Goal: Task Accomplishment & Management: Complete application form

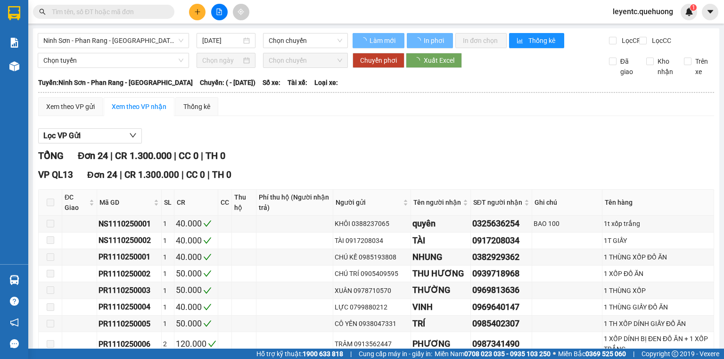
type input "[DATE]"
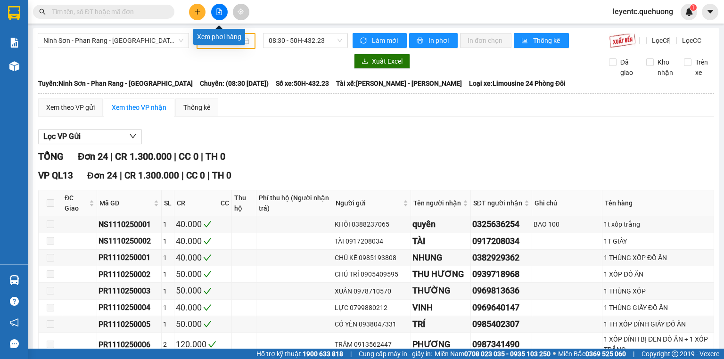
click at [219, 13] on icon "file-add" at bounding box center [219, 11] width 7 height 7
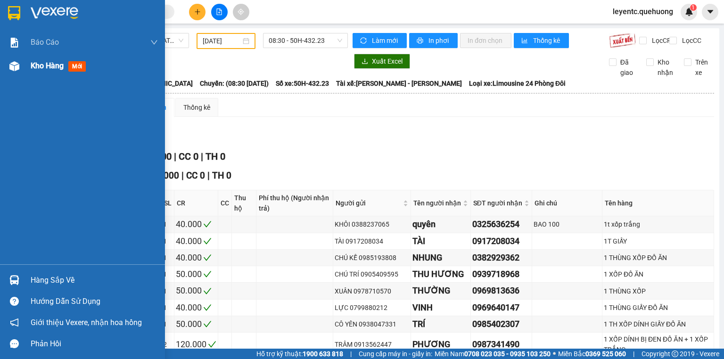
click at [8, 64] on div at bounding box center [14, 66] width 17 height 17
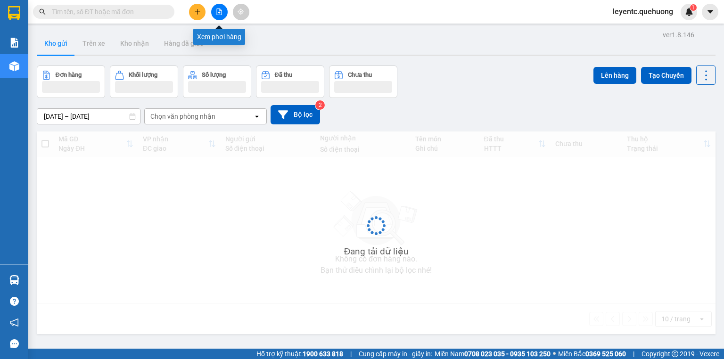
click at [223, 15] on button at bounding box center [219, 12] width 17 height 17
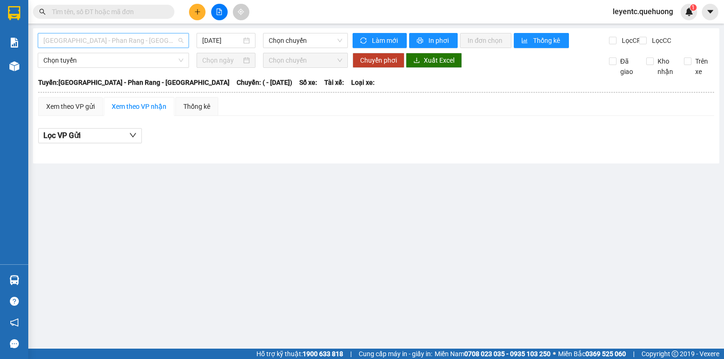
click at [152, 47] on span "[GEOGRAPHIC_DATA] - Phan Rang - [GEOGRAPHIC_DATA]" at bounding box center [113, 40] width 140 height 14
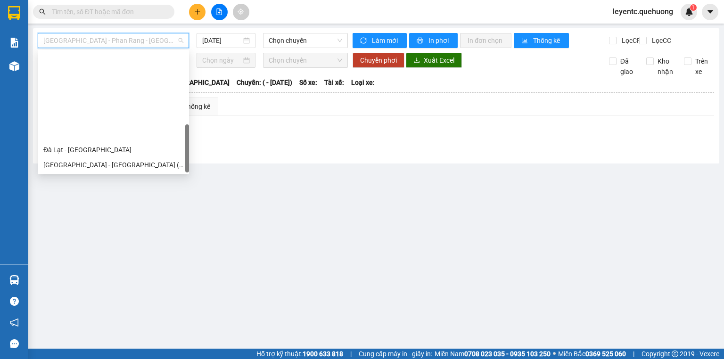
scroll to position [257, 0]
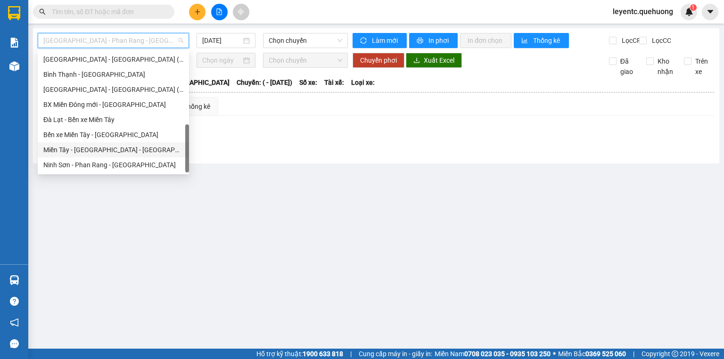
click at [115, 153] on div "Miền Tây - [GEOGRAPHIC_DATA] - [GEOGRAPHIC_DATA]" at bounding box center [113, 150] width 140 height 10
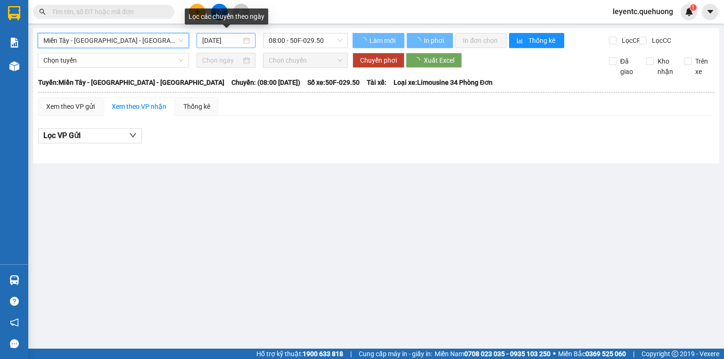
click at [220, 42] on input "[DATE]" at bounding box center [221, 40] width 39 height 10
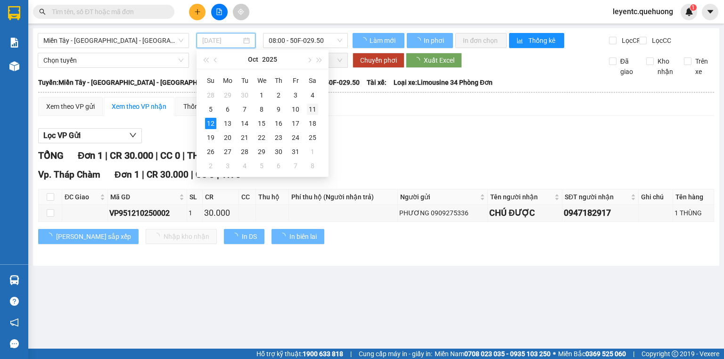
click at [312, 110] on div "11" at bounding box center [312, 109] width 11 height 11
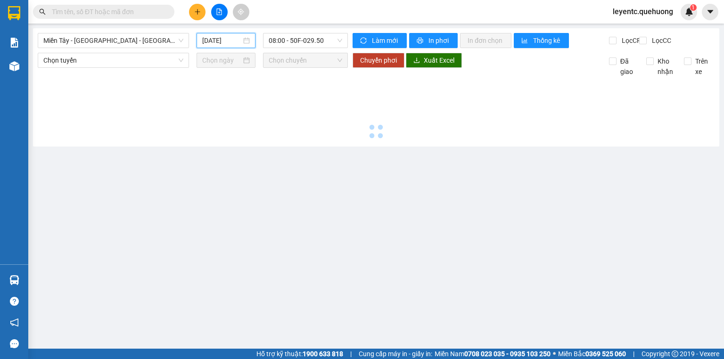
type input "[DATE]"
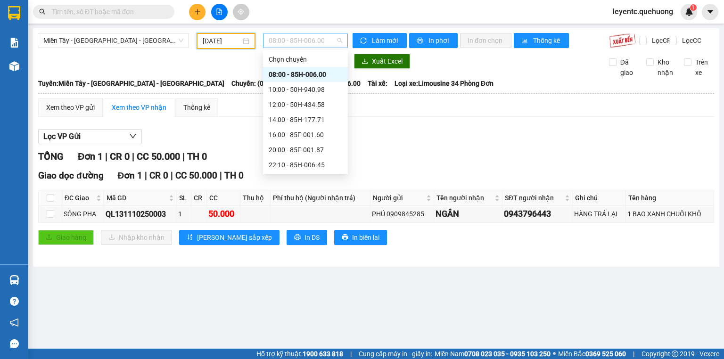
click at [283, 37] on span "08:00 - 85H-006.00" at bounding box center [306, 40] width 74 height 14
click at [284, 161] on div "23:59 - 85H-006.18" at bounding box center [306, 165] width 74 height 10
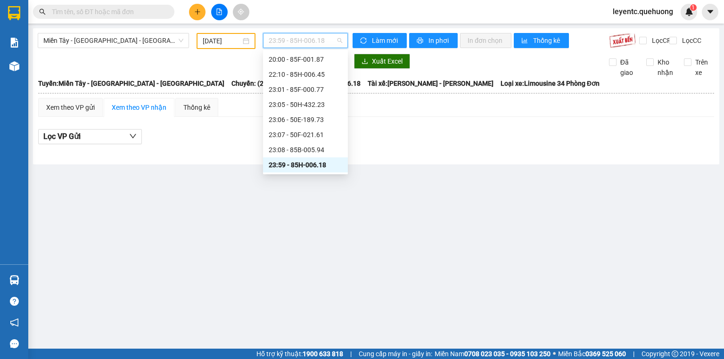
click at [290, 41] on span "23:59 - 85H-006.18" at bounding box center [306, 40] width 74 height 14
click at [291, 150] on div "23:08 - 85B-005.94" at bounding box center [306, 150] width 74 height 10
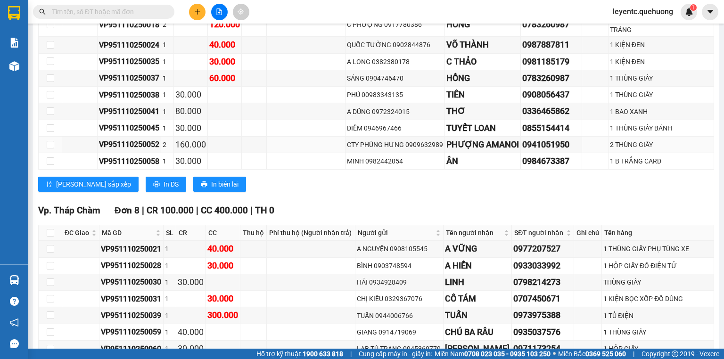
scroll to position [1180, 0]
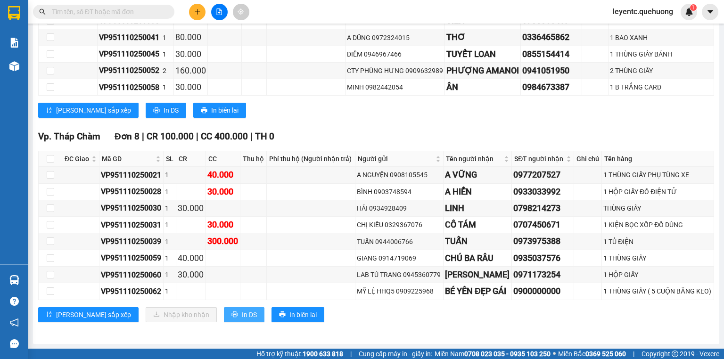
click at [242, 311] on span "In DS" at bounding box center [249, 315] width 15 height 10
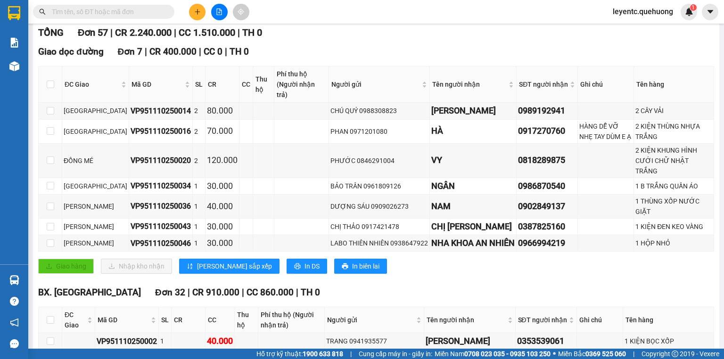
scroll to position [0, 0]
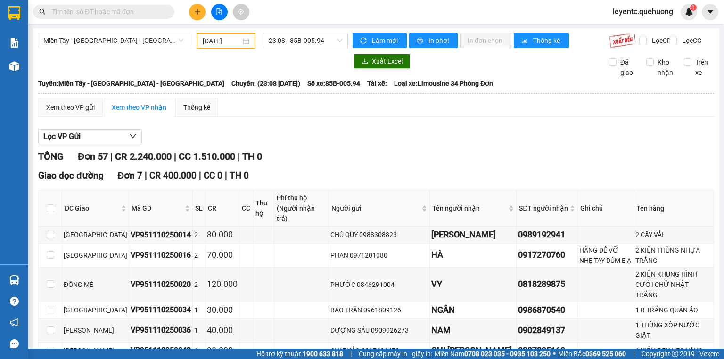
drag, startPoint x: 459, startPoint y: 166, endPoint x: 448, endPoint y: 149, distance: 20.4
click at [459, 164] on div "TỔNG Đơn 57 | CR 2.240.000 | CC 1.510.000 | TH 0" at bounding box center [376, 156] width 676 height 15
click at [298, 47] on span "23:08 - 85B-005.94" at bounding box center [306, 40] width 74 height 14
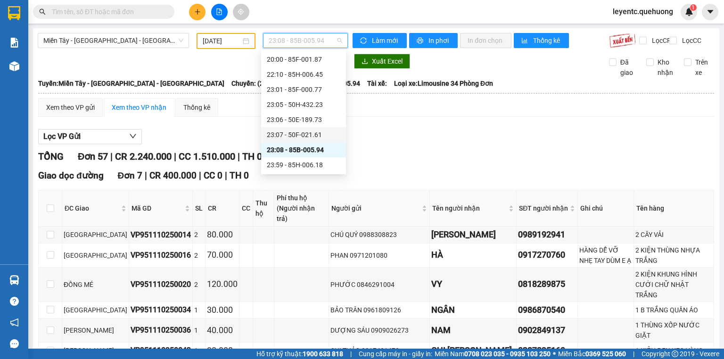
click at [290, 136] on div "23:07 - 50F-021.61" at bounding box center [304, 135] width 74 height 10
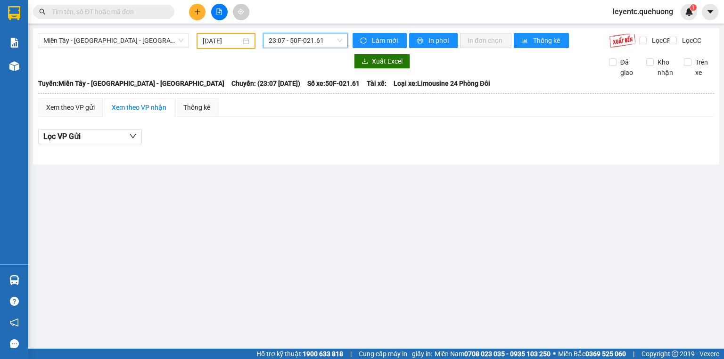
click at [298, 39] on span "23:07 - 50F-021.61" at bounding box center [306, 40] width 74 height 14
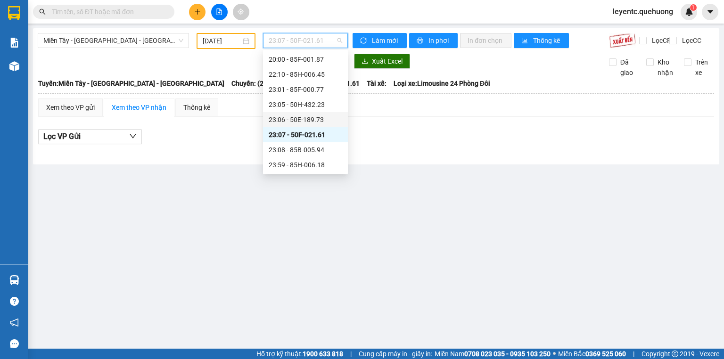
click at [290, 120] on div "23:06 - 50E-189.73" at bounding box center [306, 120] width 74 height 10
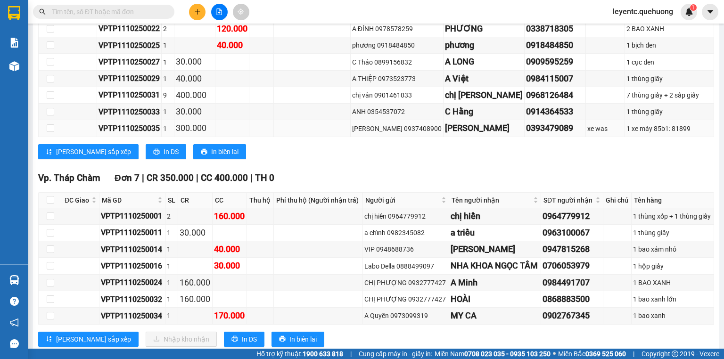
scroll to position [604, 0]
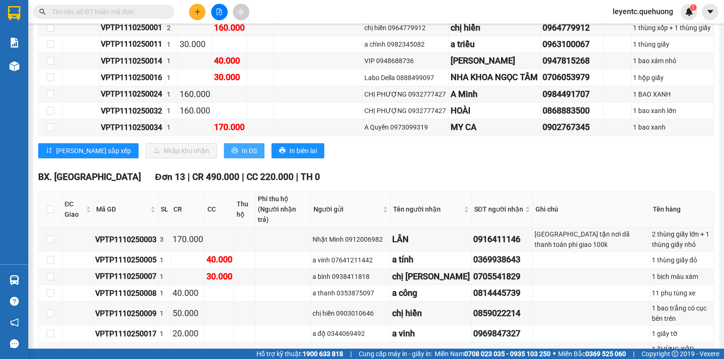
click at [242, 156] on span "In DS" at bounding box center [249, 151] width 15 height 10
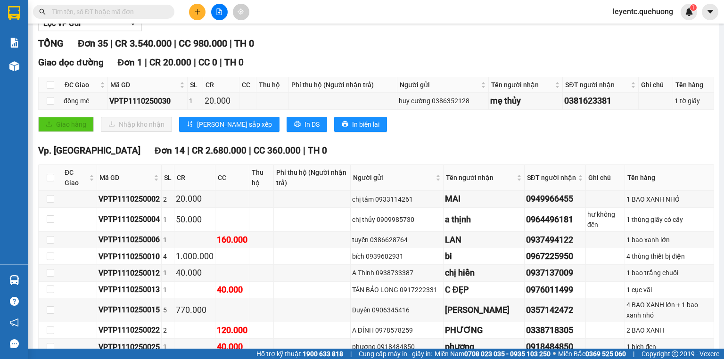
scroll to position [0, 0]
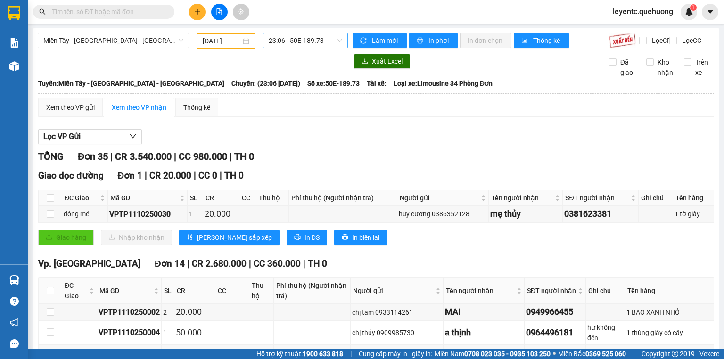
click at [298, 38] on span "23:06 - 50E-189.73" at bounding box center [306, 40] width 74 height 14
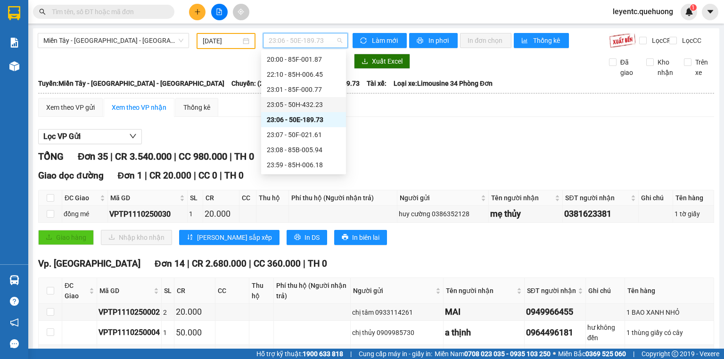
click at [283, 102] on div "23:05 - 50H-432.23" at bounding box center [304, 104] width 74 height 10
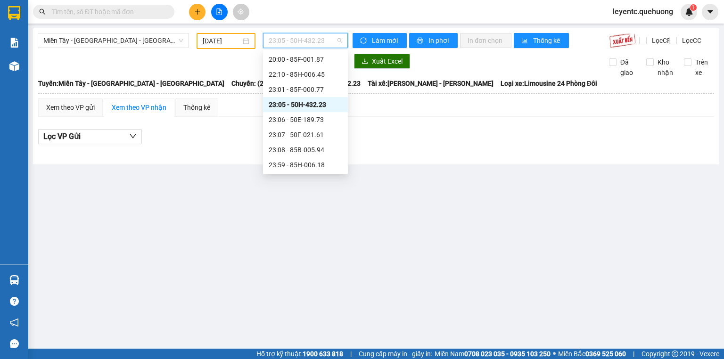
click at [287, 43] on span "23:05 - 50H-432.23" at bounding box center [306, 40] width 74 height 14
click at [289, 89] on div "23:01 - 85F-000.77" at bounding box center [306, 89] width 74 height 10
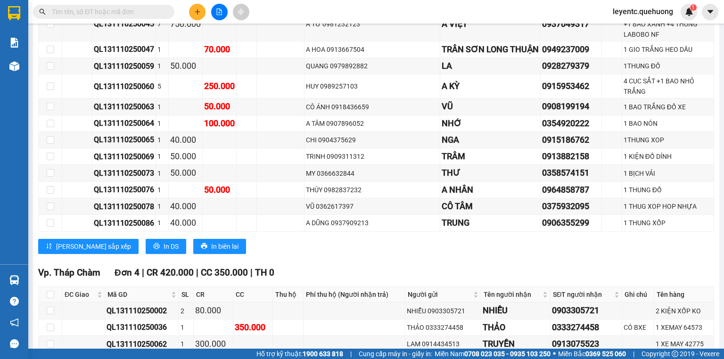
scroll to position [488, 0]
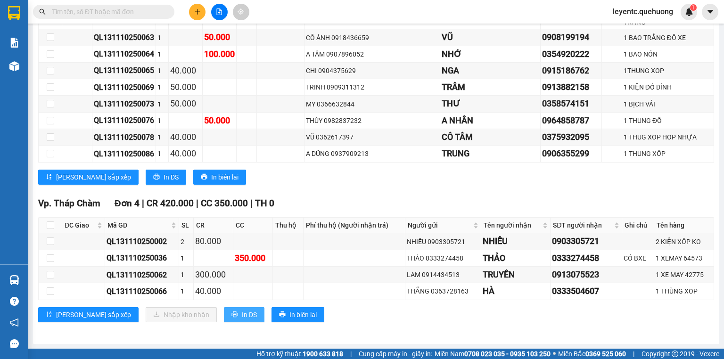
click at [224, 318] on button "In DS" at bounding box center [244, 314] width 41 height 15
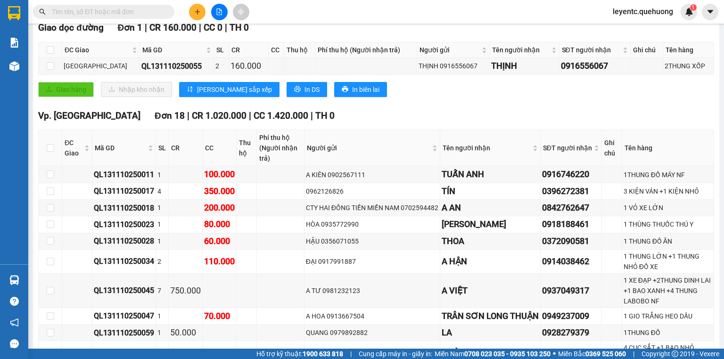
scroll to position [0, 0]
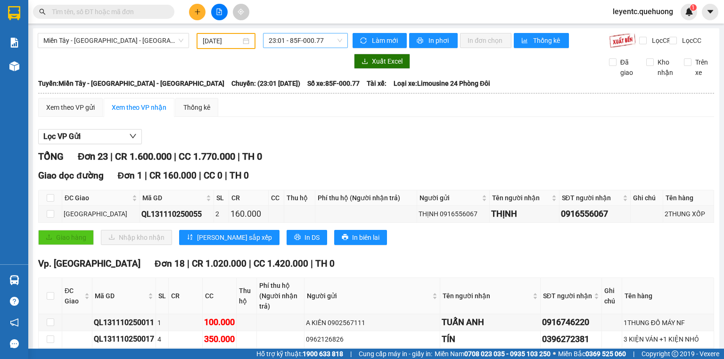
click at [289, 41] on span "23:01 - 85F-000.77" at bounding box center [306, 40] width 74 height 14
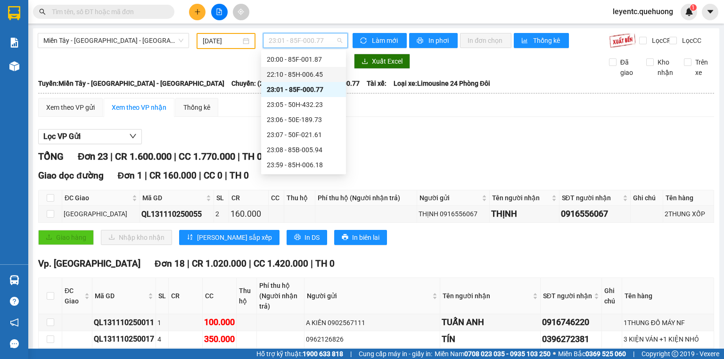
click at [282, 76] on div "22:10 - 85H-006.45" at bounding box center [304, 74] width 74 height 10
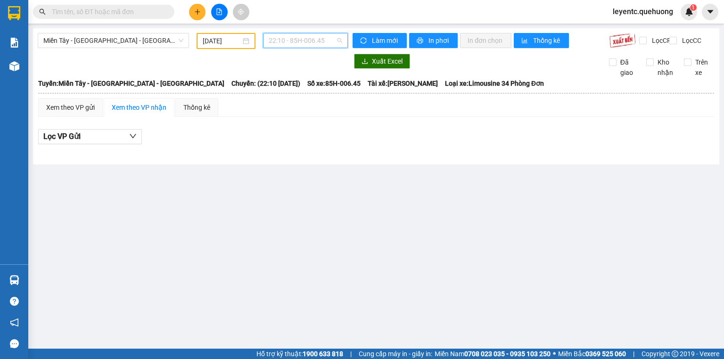
click at [282, 44] on span "22:10 - 85H-006.45" at bounding box center [306, 40] width 74 height 14
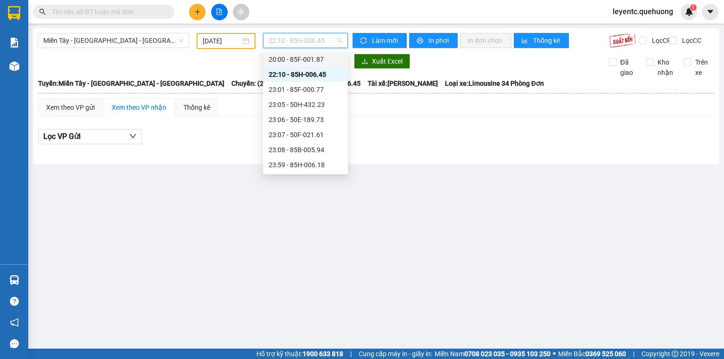
click at [289, 62] on div "20:00 - 85F-001.87" at bounding box center [306, 59] width 74 height 10
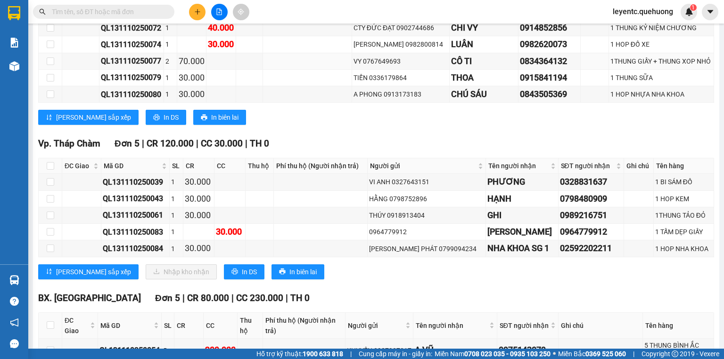
scroll to position [604, 0]
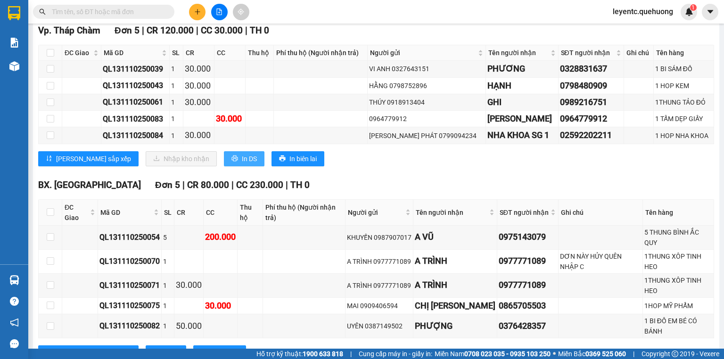
click at [242, 159] on span "In DS" at bounding box center [249, 159] width 15 height 10
click at [224, 166] on button "In DS" at bounding box center [244, 158] width 41 height 15
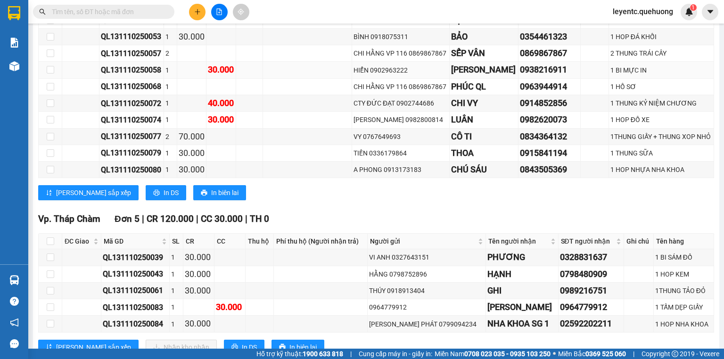
scroll to position [453, 0]
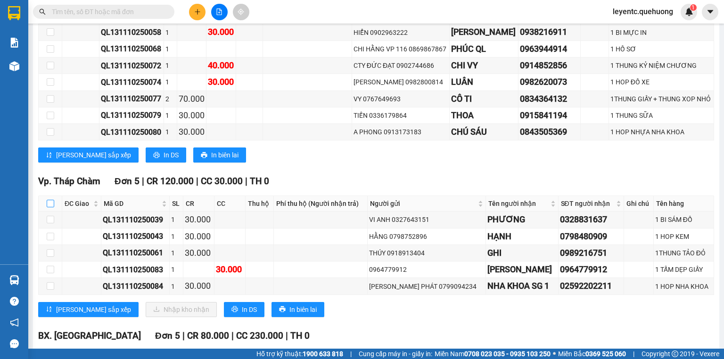
click at [52, 207] on input "checkbox" at bounding box center [51, 204] width 8 height 8
checkbox input "true"
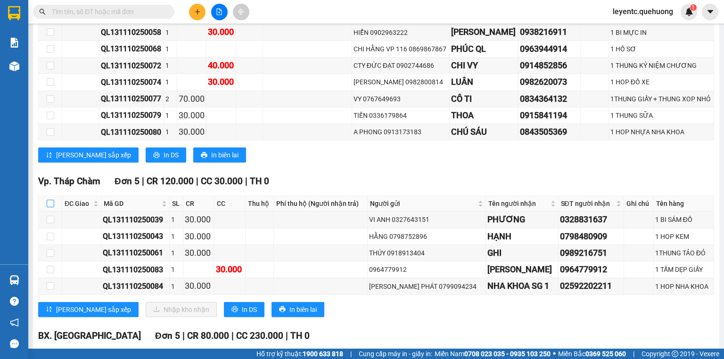
checkbox input "true"
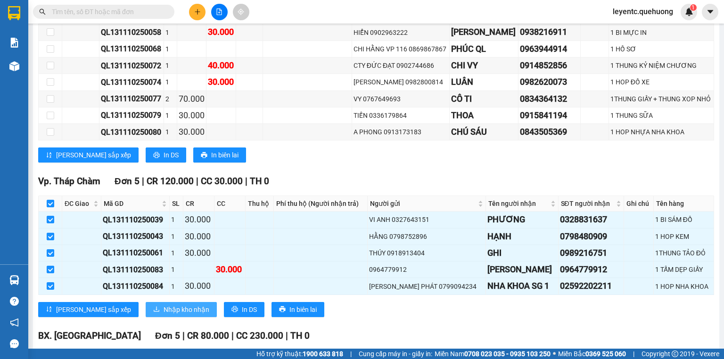
click at [164, 309] on span "Nhập kho nhận" at bounding box center [187, 310] width 46 height 10
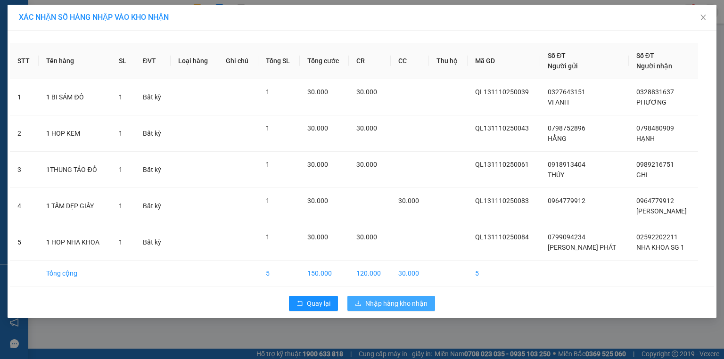
click at [415, 307] on span "Nhập hàng kho nhận" at bounding box center [396, 303] width 62 height 10
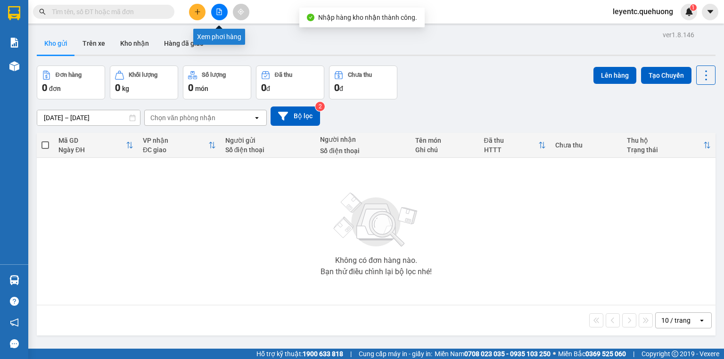
click at [220, 14] on icon "file-add" at bounding box center [219, 11] width 7 height 7
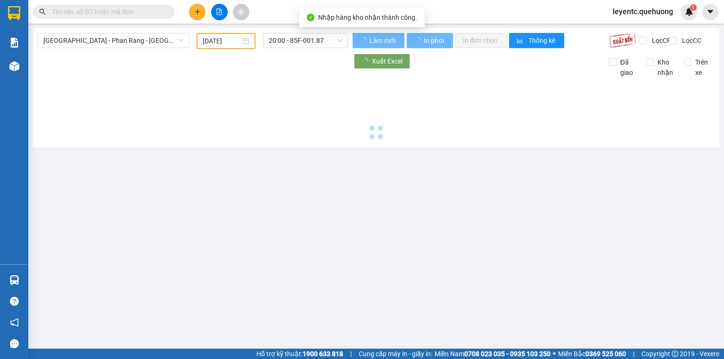
type input "[DATE]"
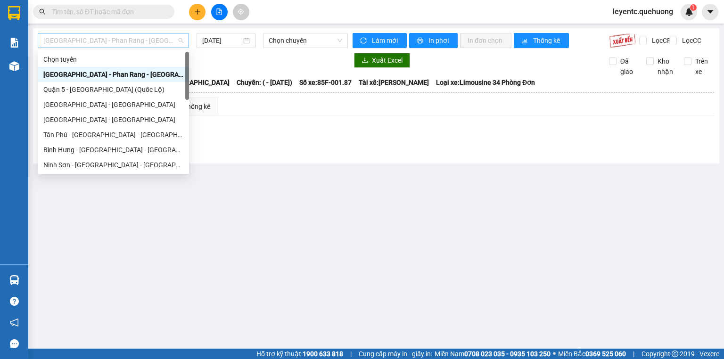
click at [151, 41] on span "[GEOGRAPHIC_DATA] - Phan Rang - [GEOGRAPHIC_DATA]" at bounding box center [113, 40] width 140 height 14
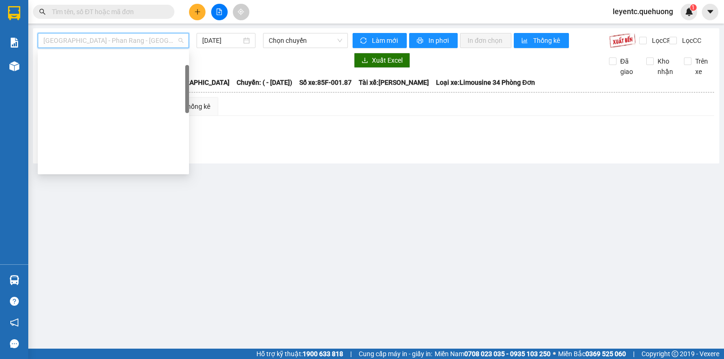
scroll to position [257, 0]
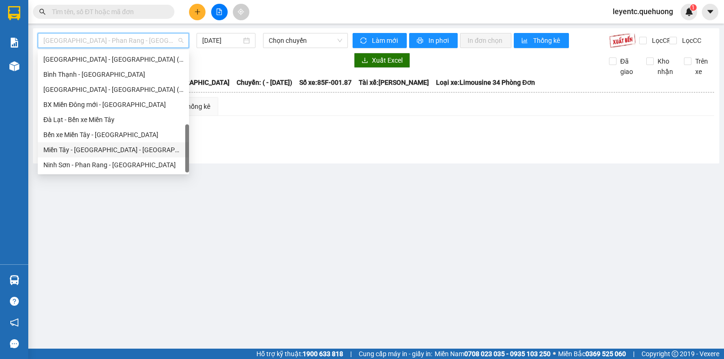
click at [121, 148] on div "Miền Tây - [GEOGRAPHIC_DATA] - [GEOGRAPHIC_DATA]" at bounding box center [113, 150] width 140 height 10
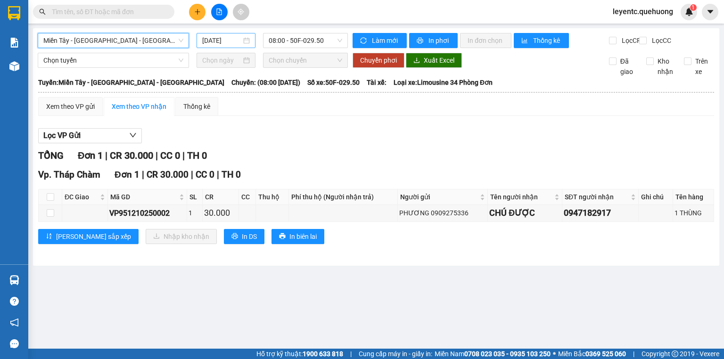
click at [214, 41] on input "[DATE]" at bounding box center [221, 40] width 39 height 10
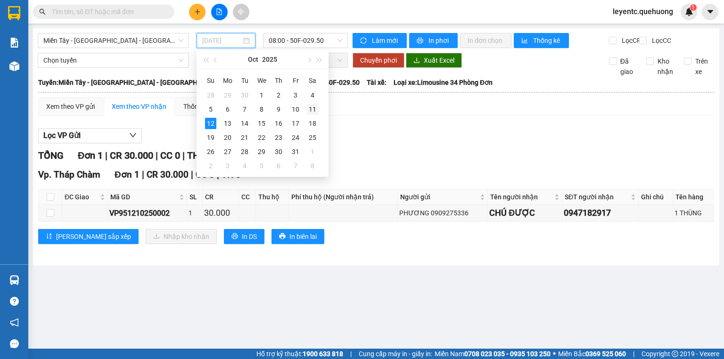
click at [311, 110] on div "11" at bounding box center [312, 109] width 11 height 11
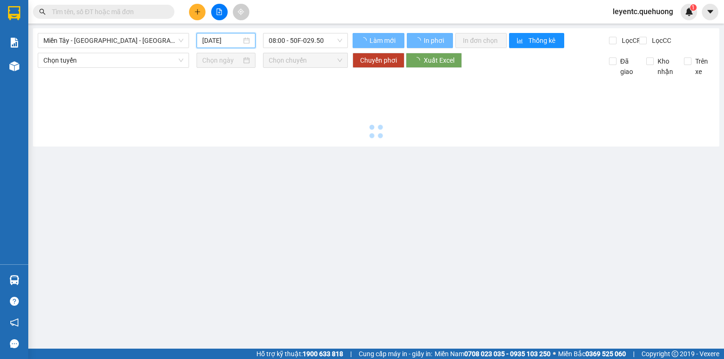
type input "[DATE]"
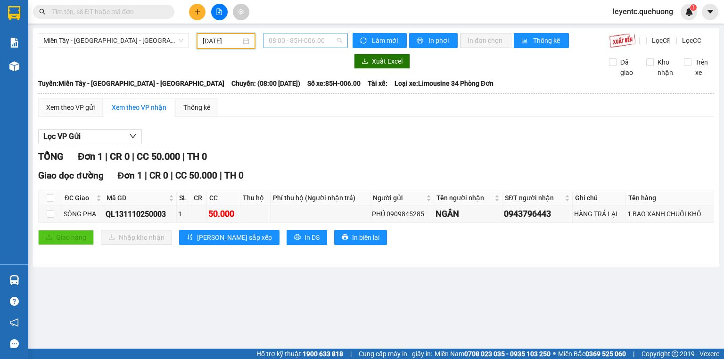
click at [305, 41] on span "08:00 - 85H-006.00" at bounding box center [306, 40] width 74 height 14
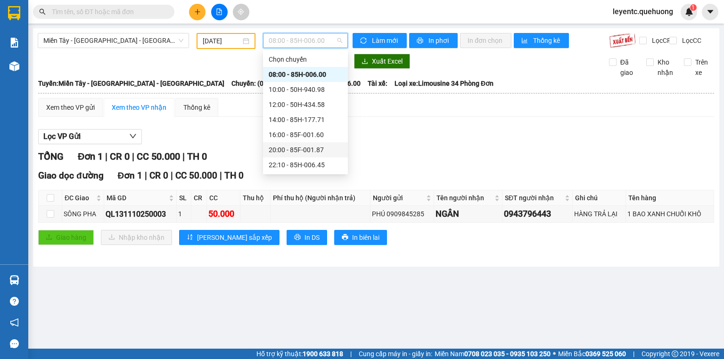
scroll to position [75, 0]
click at [296, 136] on div "23:06 - 50E-189.73" at bounding box center [306, 135] width 74 height 10
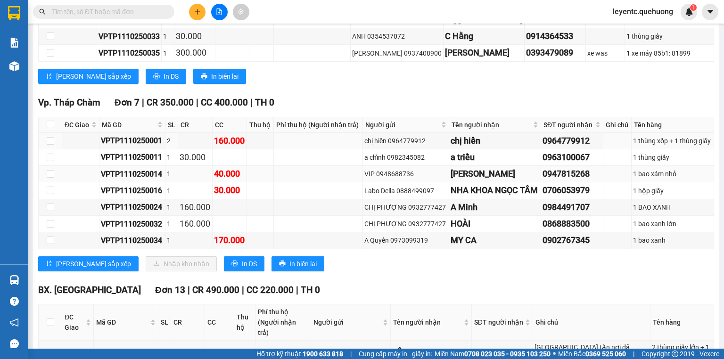
scroll to position [528, 0]
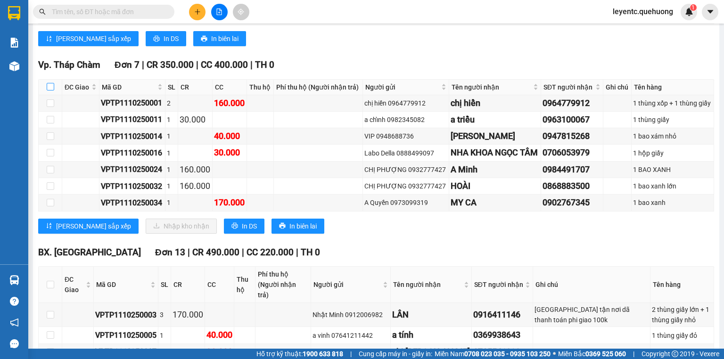
click at [50, 91] on input "checkbox" at bounding box center [51, 87] width 8 height 8
checkbox input "true"
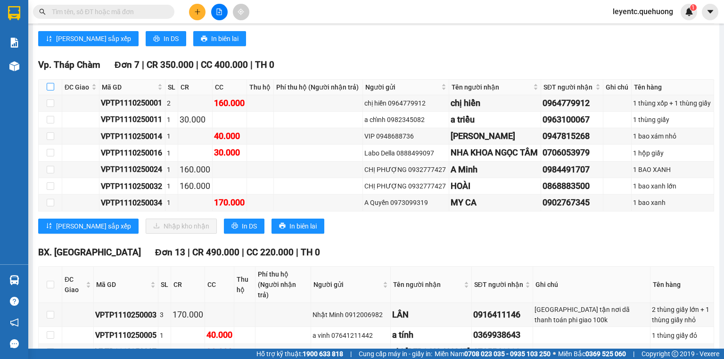
checkbox input "true"
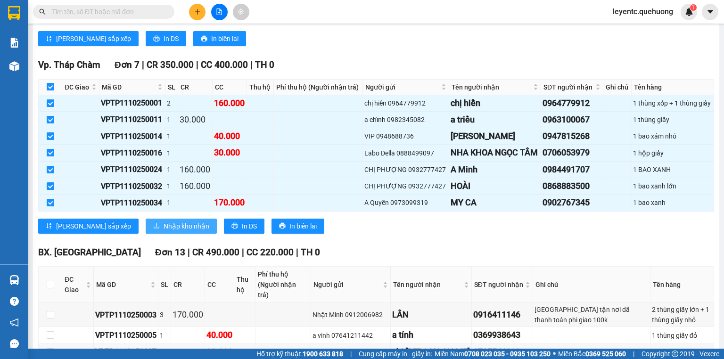
click at [164, 231] on span "Nhập kho nhận" at bounding box center [187, 226] width 46 height 10
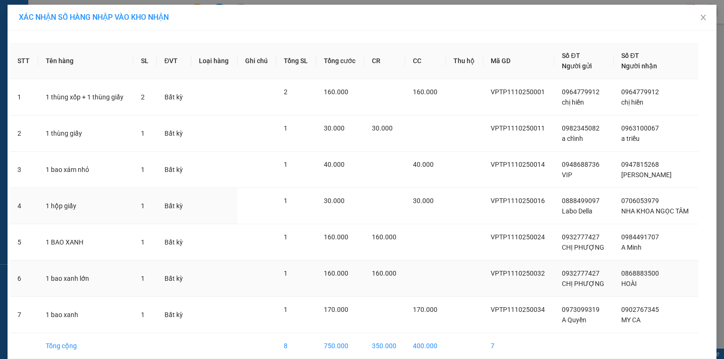
scroll to position [41, 0]
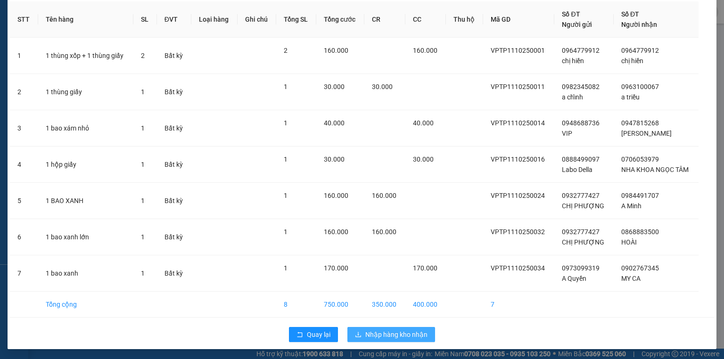
click at [409, 334] on span "Nhập hàng kho nhận" at bounding box center [396, 335] width 62 height 10
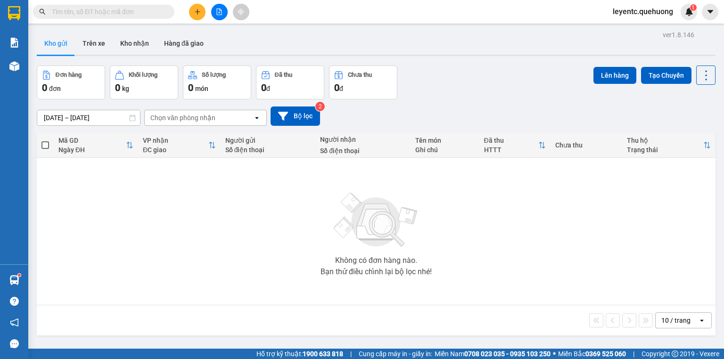
click at [151, 13] on input "text" at bounding box center [107, 12] width 111 height 10
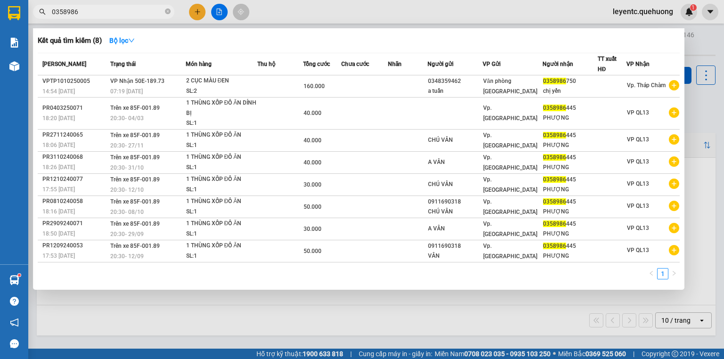
type input "0358986"
click at [197, 13] on div at bounding box center [362, 179] width 724 height 359
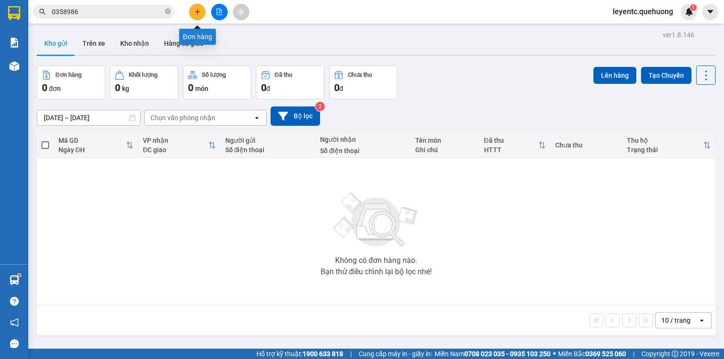
click at [198, 12] on icon "plus" at bounding box center [197, 11] width 7 height 7
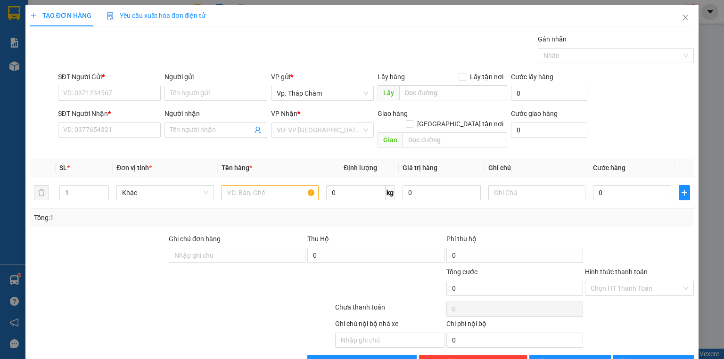
click at [99, 138] on div "SĐT Người Nhận * VD: 0377654321" at bounding box center [109, 124] width 103 height 33
drag, startPoint x: 113, startPoint y: 141, endPoint x: 108, endPoint y: 128, distance: 14.2
click at [113, 138] on div "Transit Pickup Surcharge Ids Transit Deliver Surcharge Ids Transit Deliver Surc…" at bounding box center [362, 202] width 664 height 336
click at [108, 129] on input "SĐT Người Nhận *" at bounding box center [109, 130] width 103 height 15
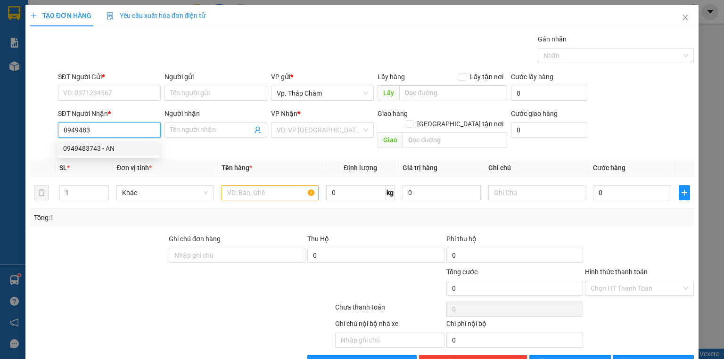
click at [116, 150] on div "0949483743 - AN" at bounding box center [108, 148] width 91 height 10
type input "0949483743"
type input "AN"
type input "100.000"
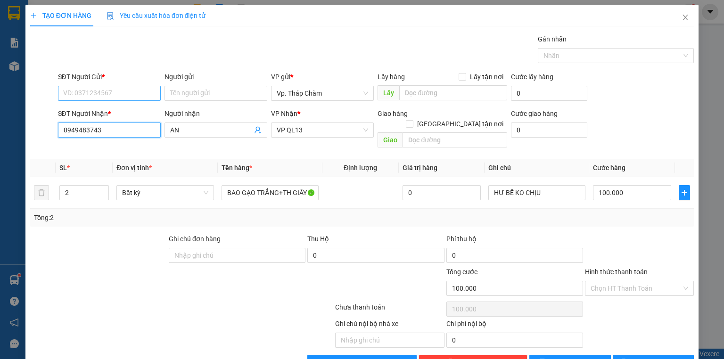
type input "0949483743"
click at [118, 87] on input "SĐT Người Gửi *" at bounding box center [109, 93] width 103 height 15
click at [112, 116] on div "0353538881 - THUẬN" at bounding box center [108, 112] width 91 height 10
type input "0353538881"
type input "THUẬN"
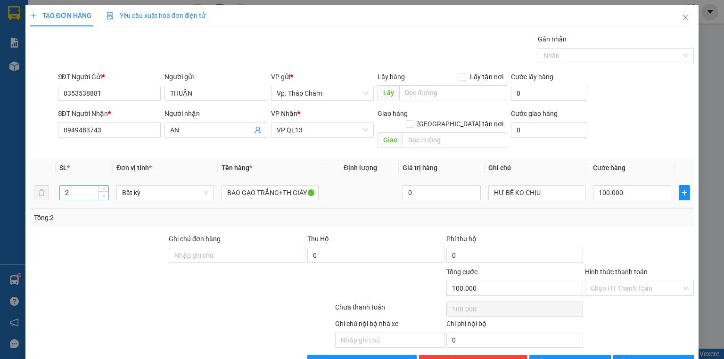
type input "1"
click at [104, 194] on icon "down" at bounding box center [103, 195] width 3 height 3
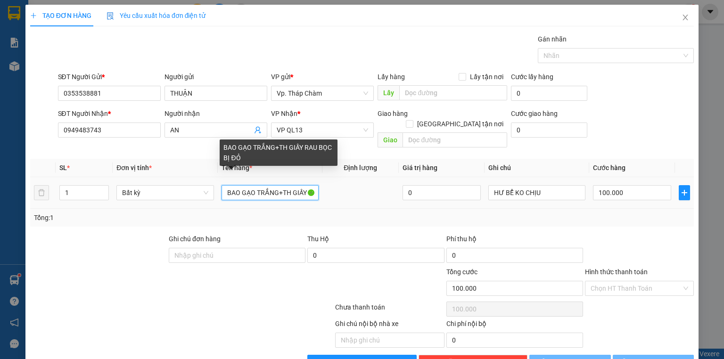
click at [268, 185] on input "BAO GẠO TRẮNG+TH GIẤY RAU BỌC BỊ ĐỎ" at bounding box center [270, 192] width 97 height 15
type input "0"
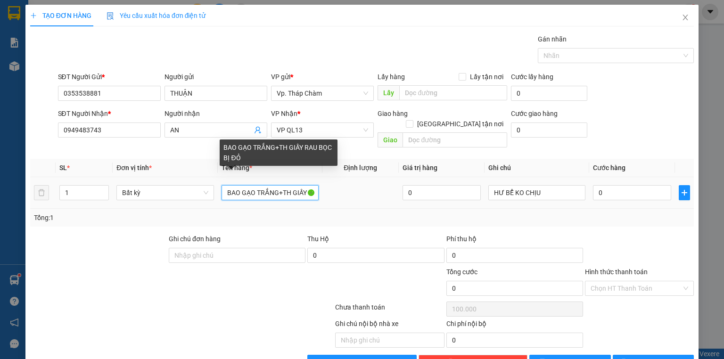
type input "0"
click at [268, 185] on input "BAO GẠO TRẮNG+TH GIẤY RAU BỌC BỊ ĐỎ" at bounding box center [270, 192] width 97 height 15
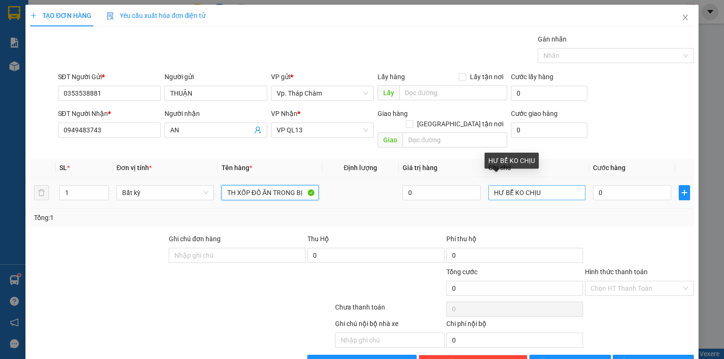
type input "TH XỐP ĐỒ ĂN TRONG BỊ"
click at [508, 185] on input "HƯ BỂ KO CHỊU" at bounding box center [537, 192] width 97 height 15
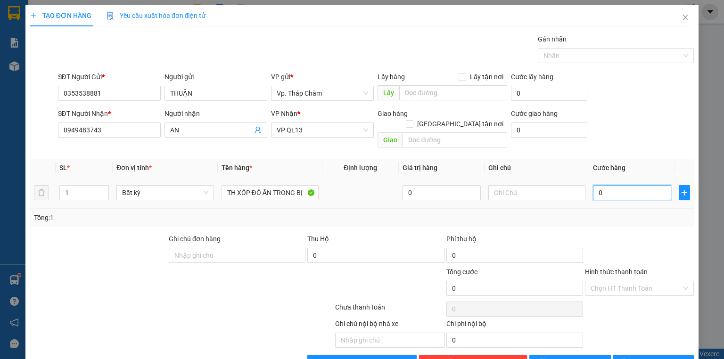
click at [602, 185] on input "0" at bounding box center [632, 192] width 78 height 15
type input "5"
type input "50"
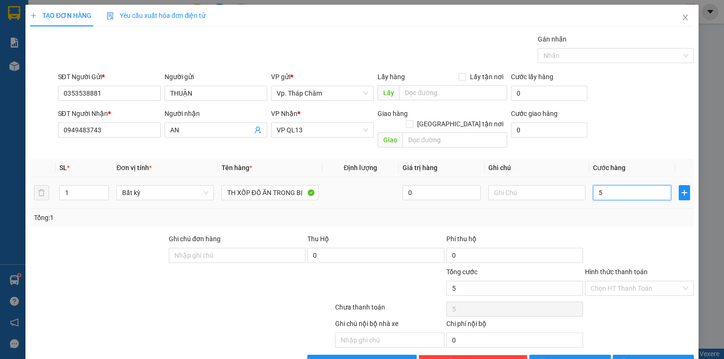
type input "50"
type input "50.000"
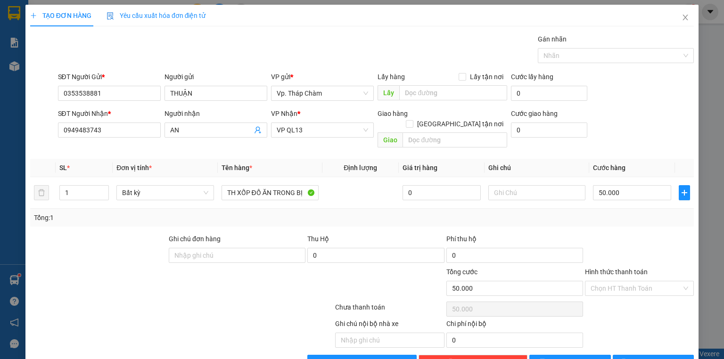
click at [608, 234] on div at bounding box center [639, 250] width 111 height 33
click at [615, 267] on div "Hình thức thanh toán" at bounding box center [639, 274] width 109 height 14
click at [614, 282] on input "Hình thức thanh toán" at bounding box center [636, 289] width 91 height 14
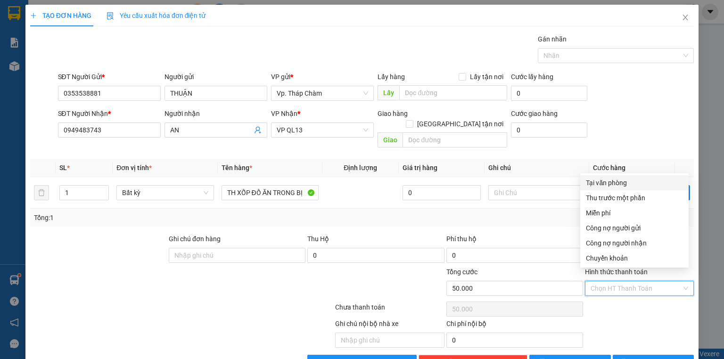
click at [604, 182] on div "Tại văn phòng" at bounding box center [634, 183] width 97 height 10
type input "0"
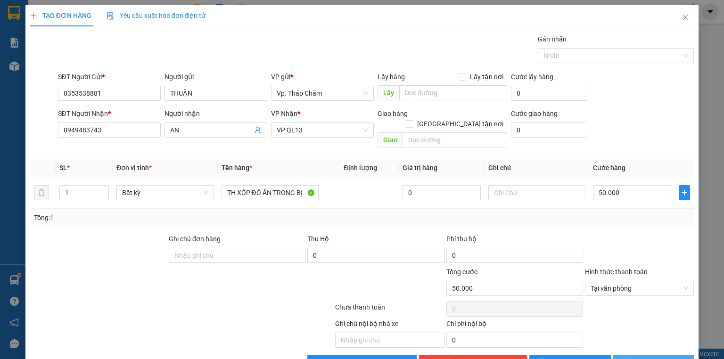
click at [634, 355] on button "[PERSON_NAME] và In" at bounding box center [654, 362] width 82 height 15
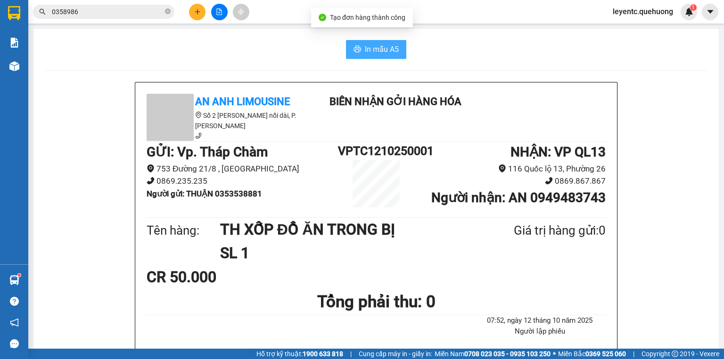
click at [374, 53] on span "In mẫu A5" at bounding box center [382, 49] width 34 height 12
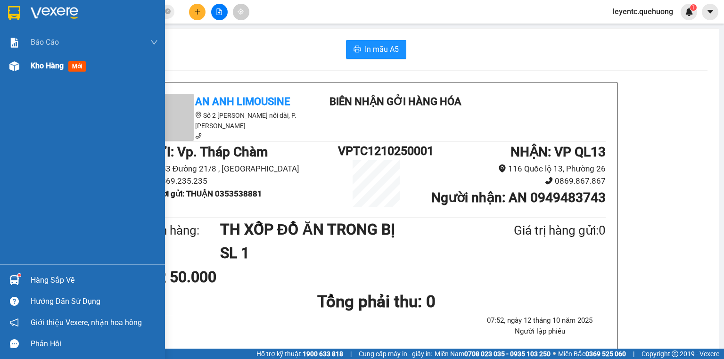
click at [14, 66] on img at bounding box center [14, 66] width 10 height 10
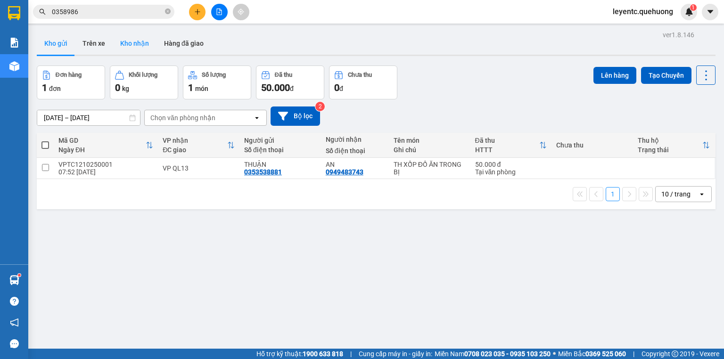
click at [135, 46] on button "Kho nhận" at bounding box center [135, 43] width 44 height 23
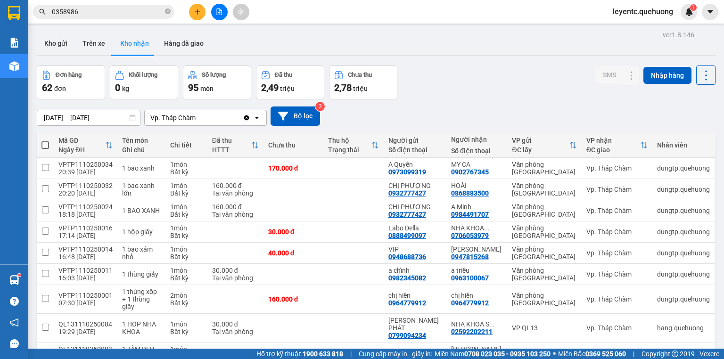
scroll to position [73, 0]
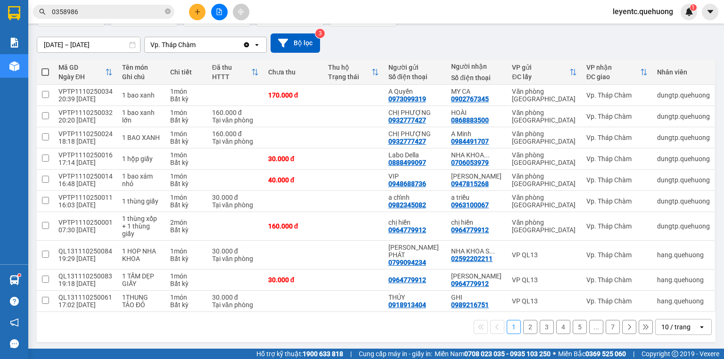
click at [691, 330] on div "10 / trang" at bounding box center [677, 327] width 42 height 15
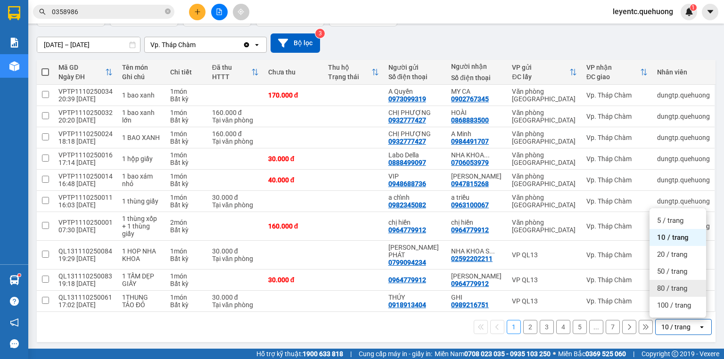
click at [671, 293] on span "80 / trang" at bounding box center [672, 288] width 30 height 9
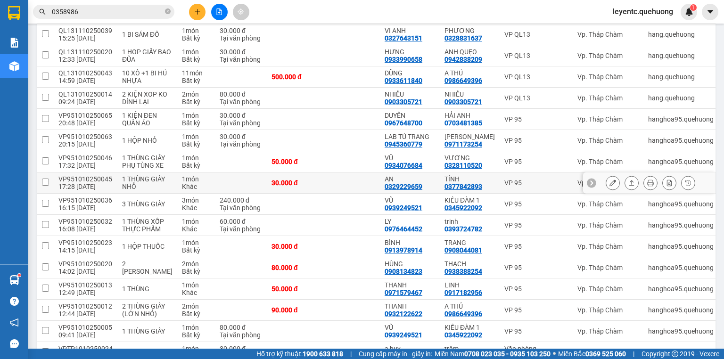
scroll to position [299, 0]
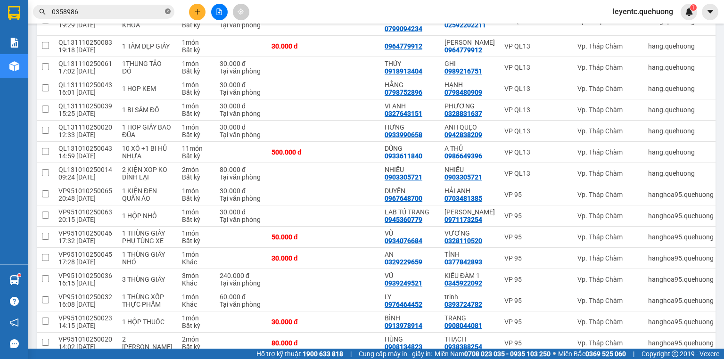
click at [166, 12] on icon "close-circle" at bounding box center [168, 11] width 6 height 6
click at [141, 12] on input "text" at bounding box center [107, 12] width 111 height 10
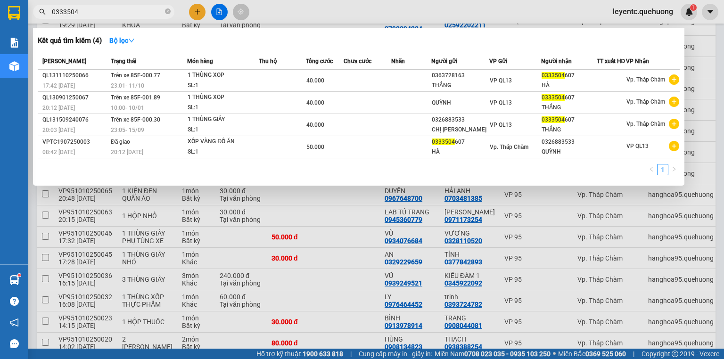
type input "0333504"
click at [217, 9] on div at bounding box center [362, 179] width 724 height 359
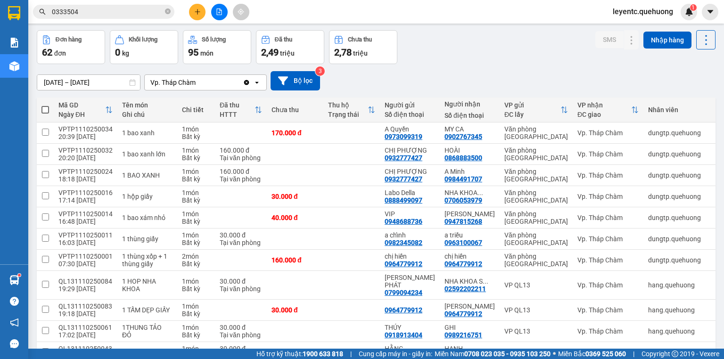
scroll to position [0, 0]
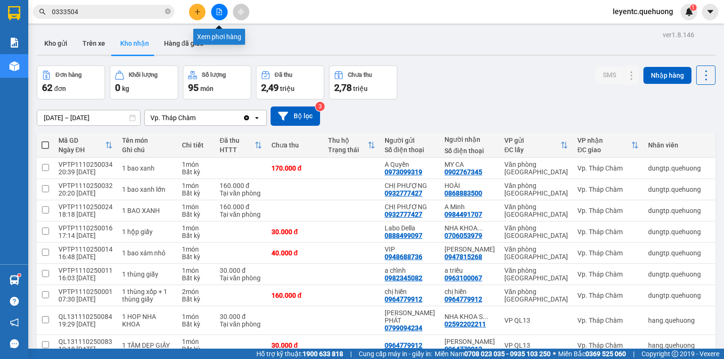
click at [219, 11] on icon "file-add" at bounding box center [219, 11] width 7 height 7
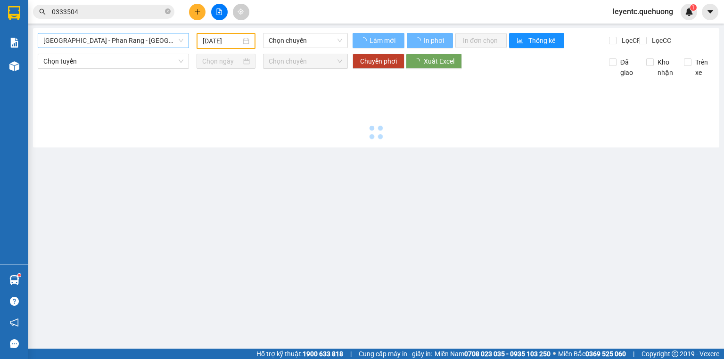
type input "[DATE]"
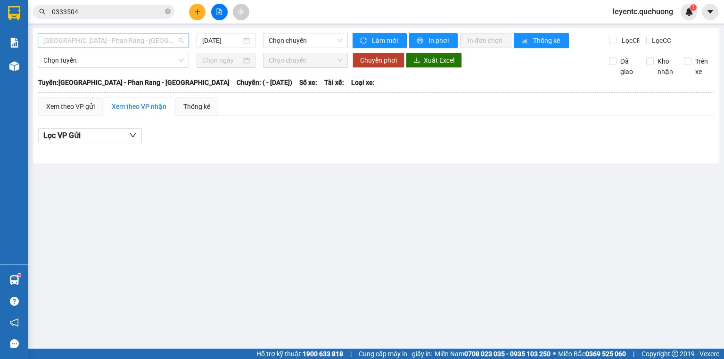
click at [128, 43] on span "[GEOGRAPHIC_DATA] - Phan Rang - [GEOGRAPHIC_DATA]" at bounding box center [113, 40] width 140 height 14
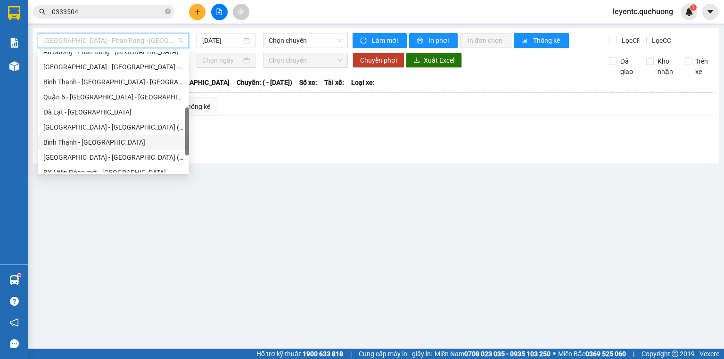
scroll to position [257, 0]
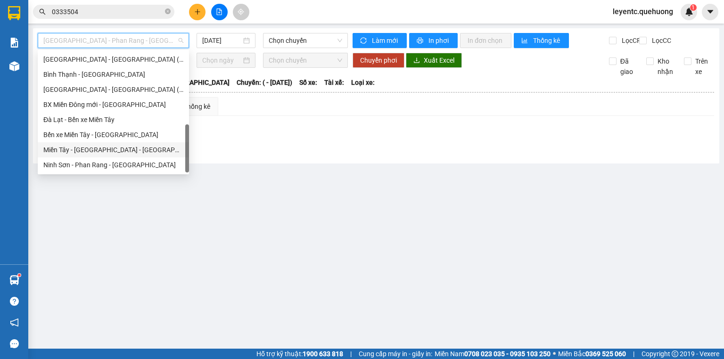
click at [107, 149] on div "Miền Tây - [GEOGRAPHIC_DATA] - [GEOGRAPHIC_DATA]" at bounding box center [113, 150] width 140 height 10
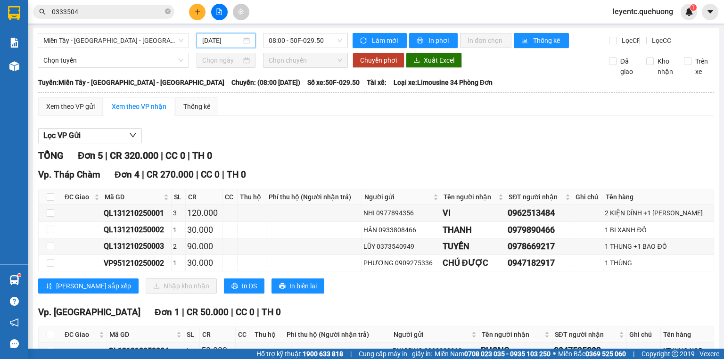
click at [222, 45] on input "[DATE]" at bounding box center [221, 40] width 39 height 10
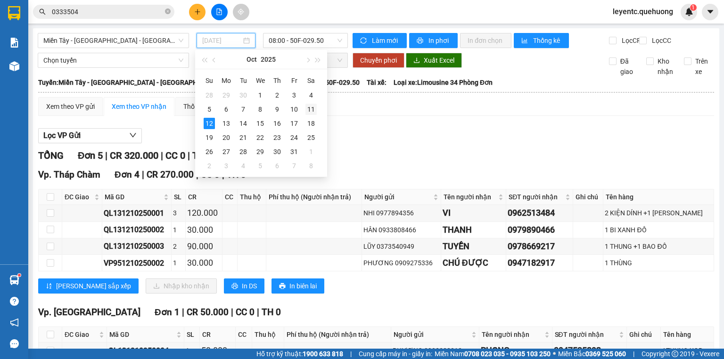
click at [311, 111] on div "11" at bounding box center [311, 109] width 11 height 11
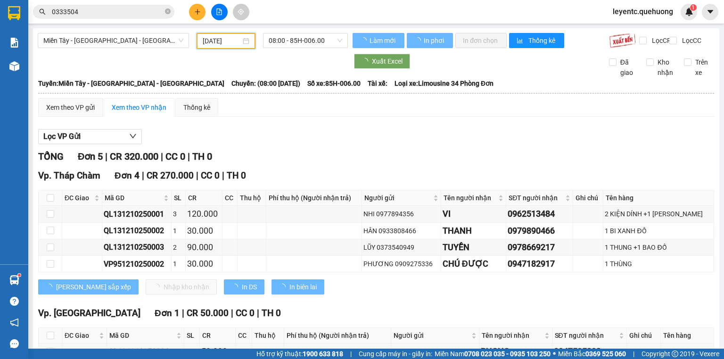
type input "[DATE]"
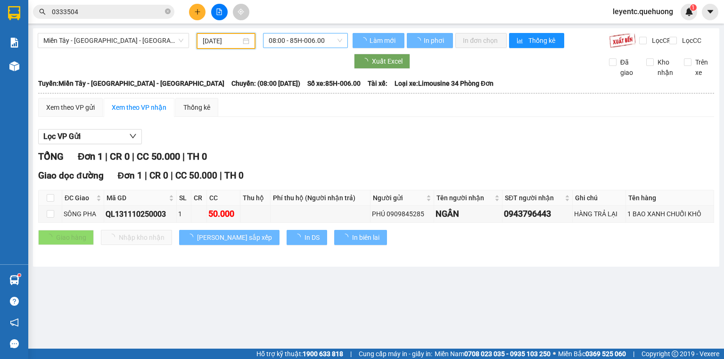
click at [290, 41] on span "08:00 - 85H-006.00" at bounding box center [306, 40] width 74 height 14
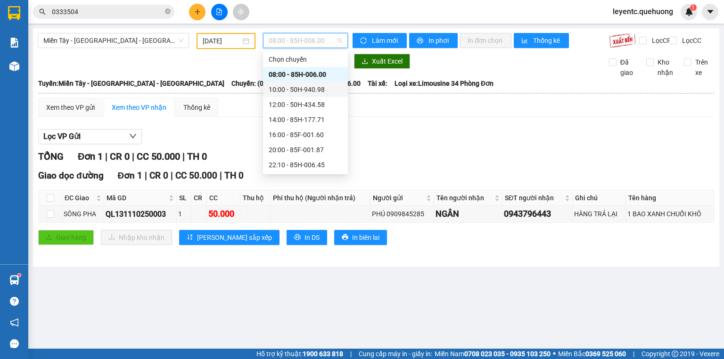
click at [287, 90] on div "10:00 - 50H-940.98" at bounding box center [306, 89] width 74 height 10
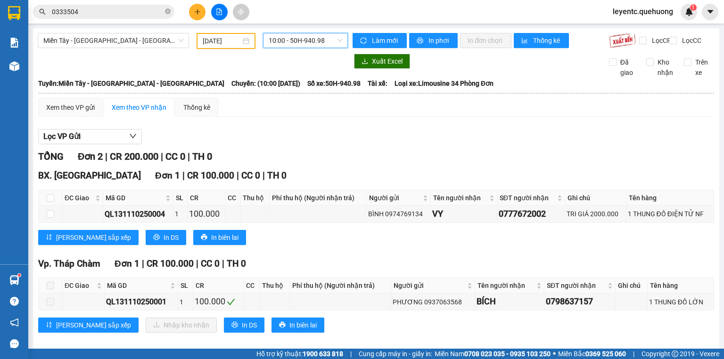
click at [283, 44] on span "10:00 - 50H-940.98" at bounding box center [306, 40] width 74 height 14
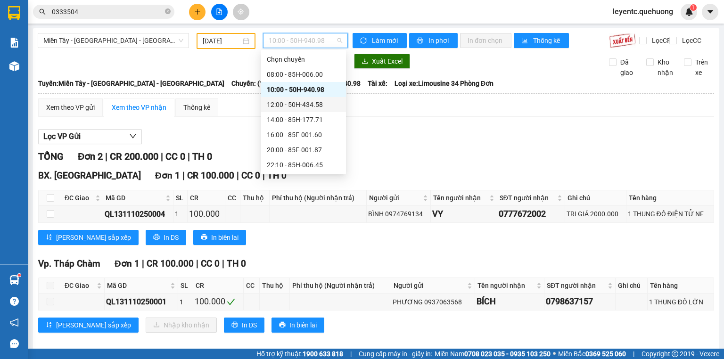
click at [284, 100] on div "12:00 - 50H-434.58" at bounding box center [304, 104] width 74 height 10
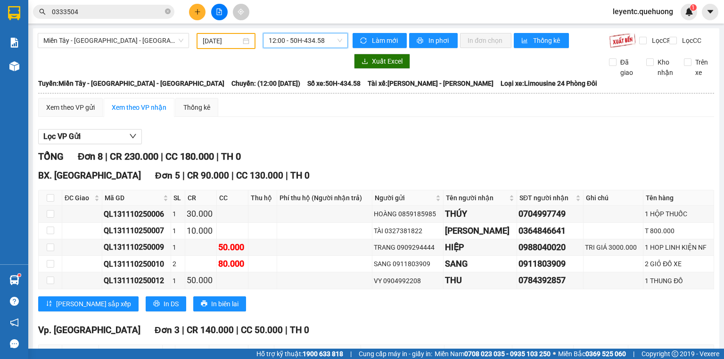
click at [282, 47] on span "12:00 - 50H-434.58" at bounding box center [306, 40] width 74 height 14
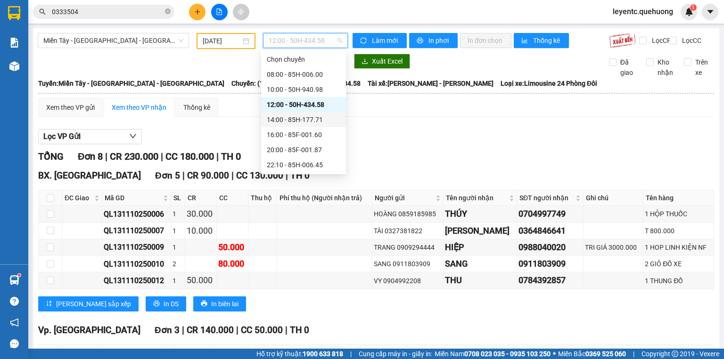
click at [289, 115] on div "14:00 - 85H-177.71" at bounding box center [304, 120] width 74 height 10
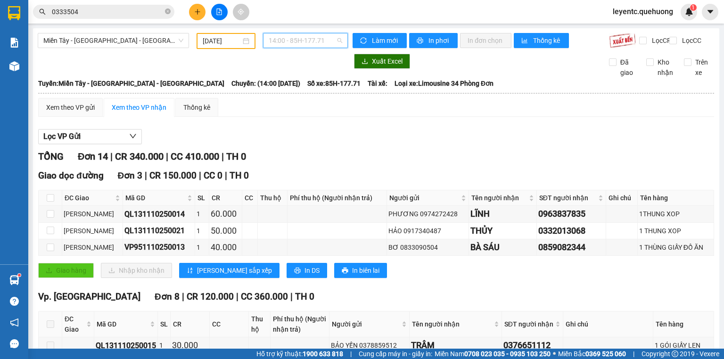
click at [300, 39] on span "14:00 - 85H-177.71" at bounding box center [306, 40] width 74 height 14
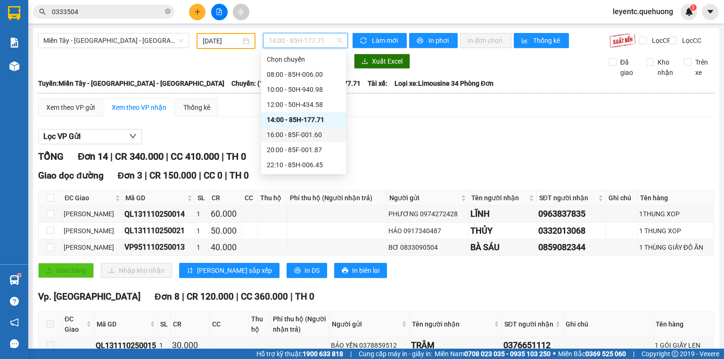
click at [285, 134] on div "16:00 - 85F-001.60" at bounding box center [304, 135] width 74 height 10
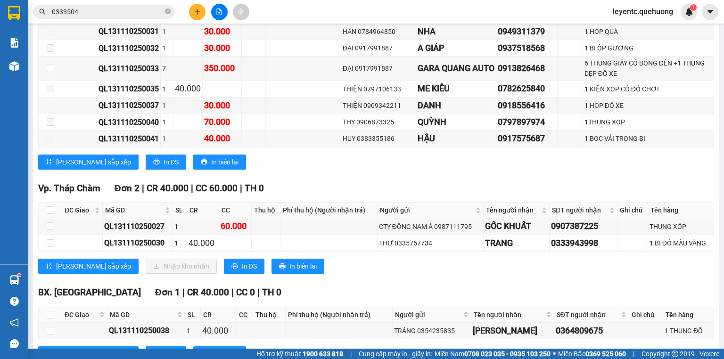
scroll to position [270, 0]
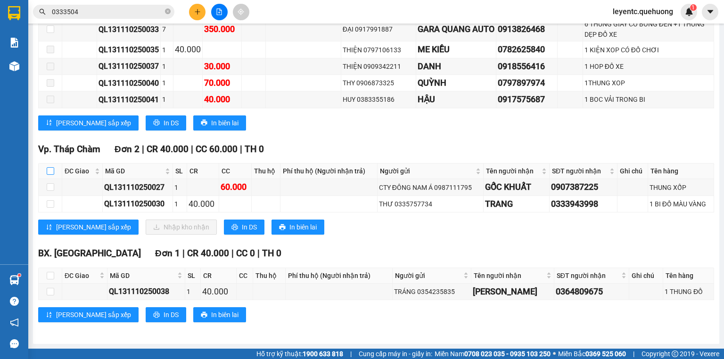
click at [47, 172] on input "checkbox" at bounding box center [51, 171] width 8 height 8
checkbox input "true"
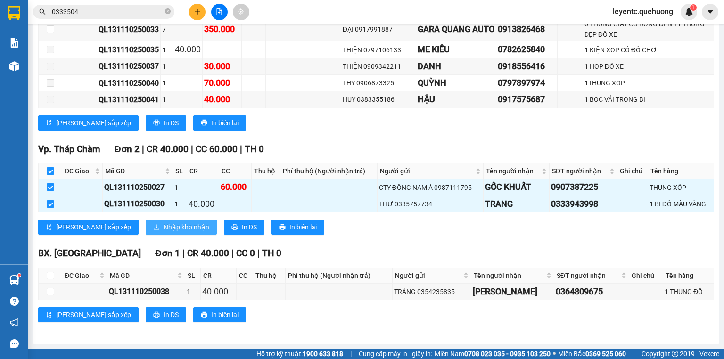
click at [164, 228] on span "Nhập kho nhận" at bounding box center [187, 227] width 46 height 10
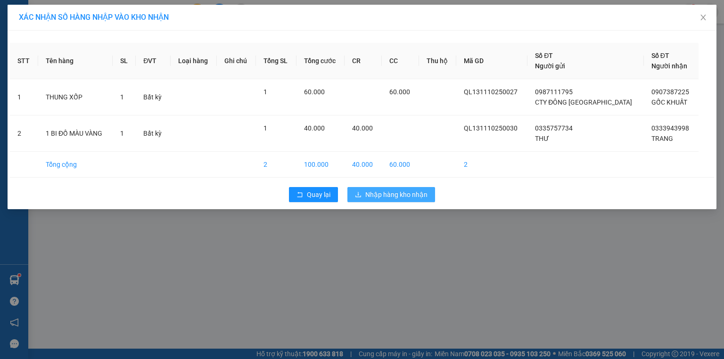
click at [390, 198] on span "Nhập hàng kho nhận" at bounding box center [396, 195] width 62 height 10
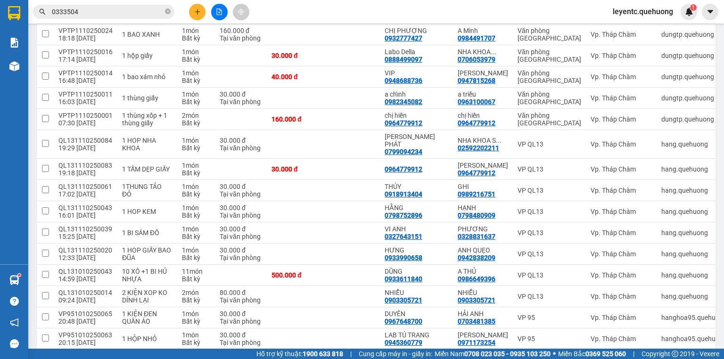
scroll to position [264, 0]
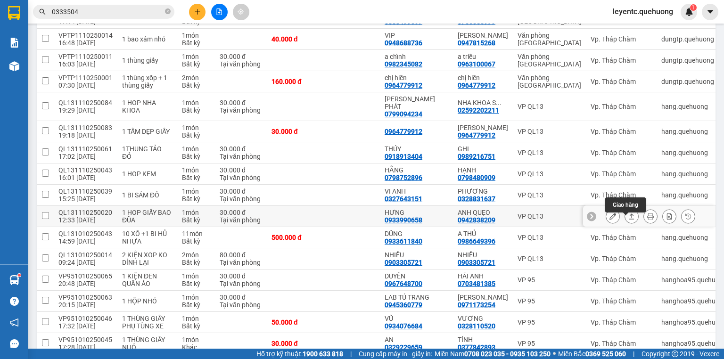
click at [629, 220] on icon at bounding box center [632, 216] width 7 height 7
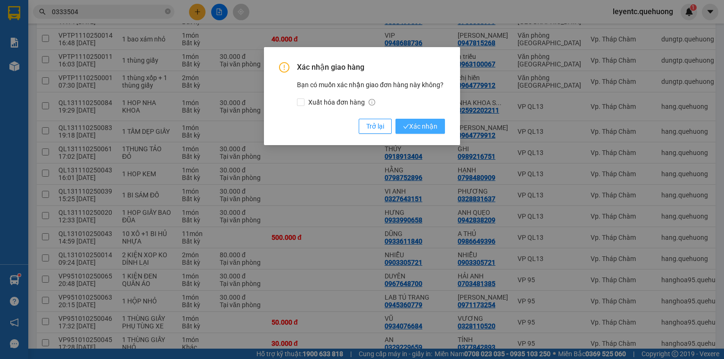
click at [434, 124] on span "Xác nhận" at bounding box center [420, 126] width 34 height 10
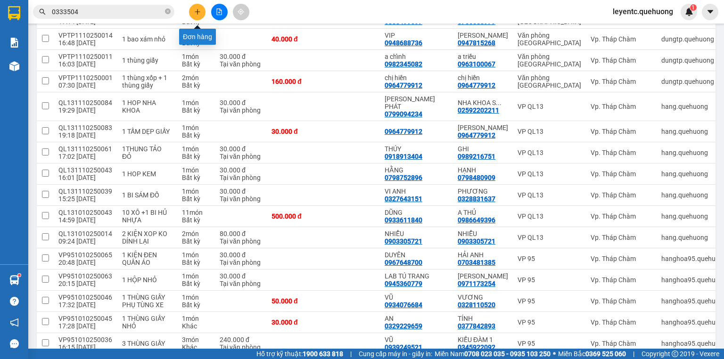
click at [196, 11] on icon "plus" at bounding box center [197, 11] width 5 height 0
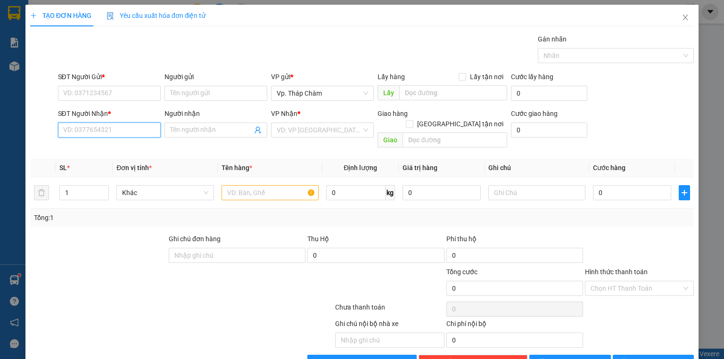
click at [140, 131] on input "SĐT Người Nhận *" at bounding box center [109, 130] width 103 height 15
click at [141, 123] on input "SĐT Người Nhận *" at bounding box center [109, 130] width 103 height 15
click at [119, 130] on input "SĐT Người Nhận *" at bounding box center [109, 130] width 103 height 15
click at [109, 131] on input "SĐT Người Nhận *" at bounding box center [109, 130] width 103 height 15
click at [106, 144] on div "0347891667 - TRANG" at bounding box center [108, 148] width 91 height 10
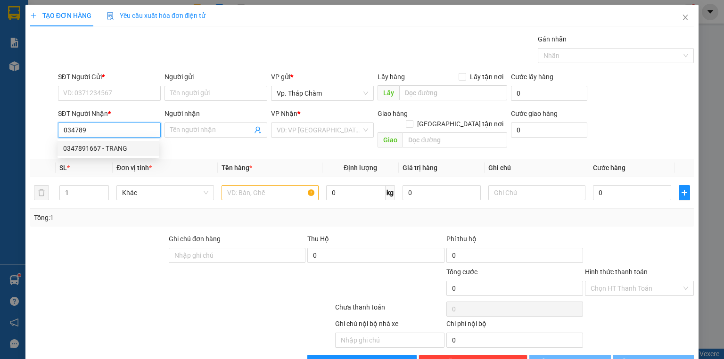
type input "0347891667"
type input "TRANG"
type input "30.000"
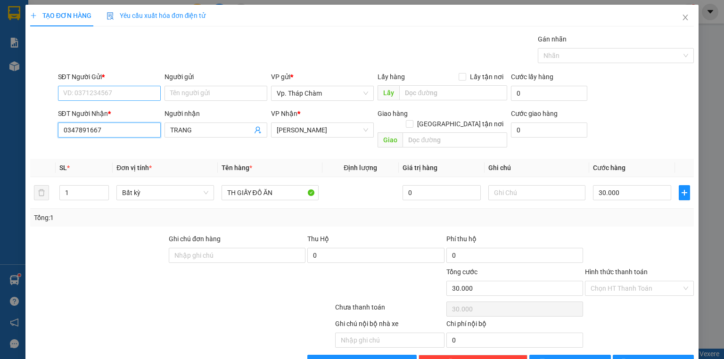
type input "0347891667"
click at [112, 91] on input "SĐT Người Gửi *" at bounding box center [109, 93] width 103 height 15
click at [112, 124] on div "0786150119 - CHỊ DIỄM" at bounding box center [108, 127] width 91 height 10
type input "0786150119"
type input "CHỊ DIỄM"
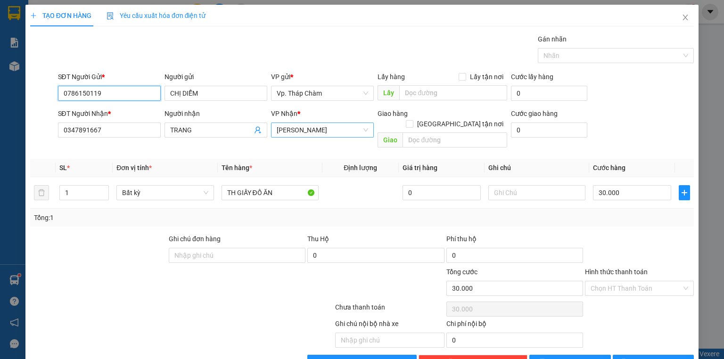
click at [321, 135] on span "[PERSON_NAME]" at bounding box center [322, 130] width 91 height 14
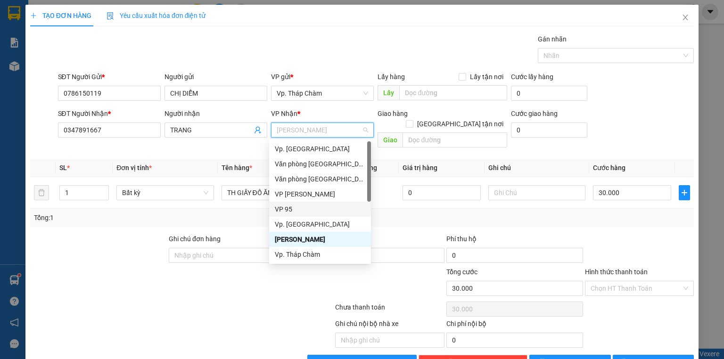
click at [293, 205] on div "VP 95" at bounding box center [320, 209] width 91 height 10
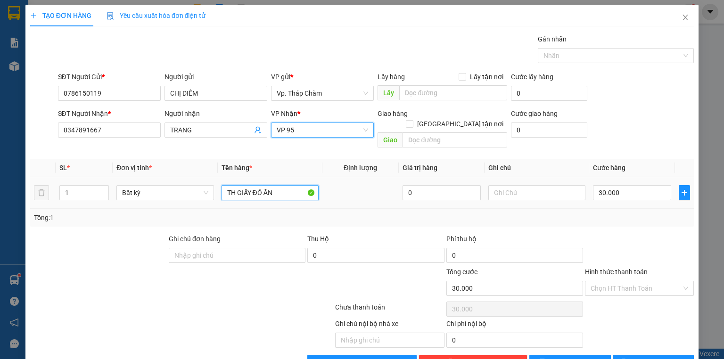
click at [245, 185] on input "TH GIẤY ĐỒ ĂN" at bounding box center [270, 192] width 97 height 15
click at [249, 185] on input "TH GIẤY ĐỒ ĂN" at bounding box center [270, 192] width 97 height 15
type input "b"
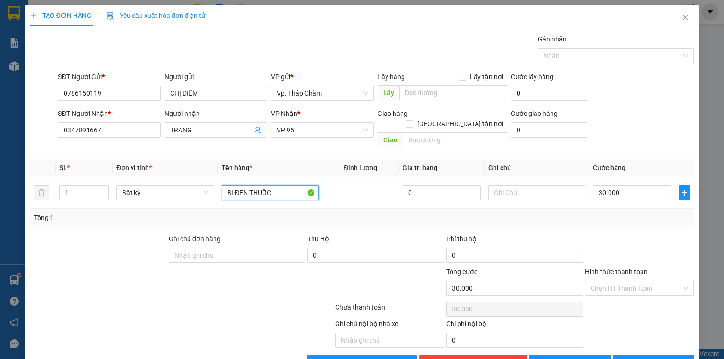
type input "BỊ ĐEN THUỐC"
click at [329, 139] on div "VP Nhận * VP 95" at bounding box center [322, 124] width 103 height 33
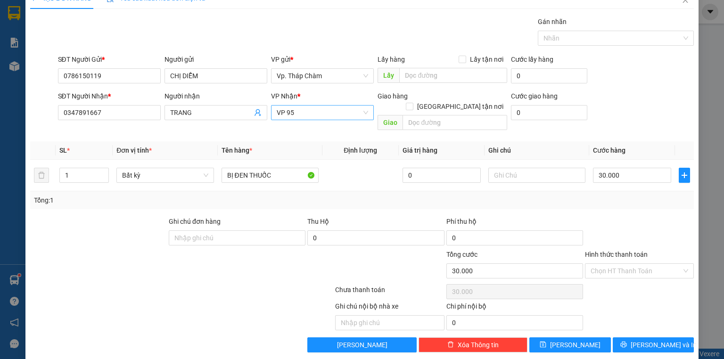
click at [314, 111] on span "VP 95" at bounding box center [322, 113] width 91 height 14
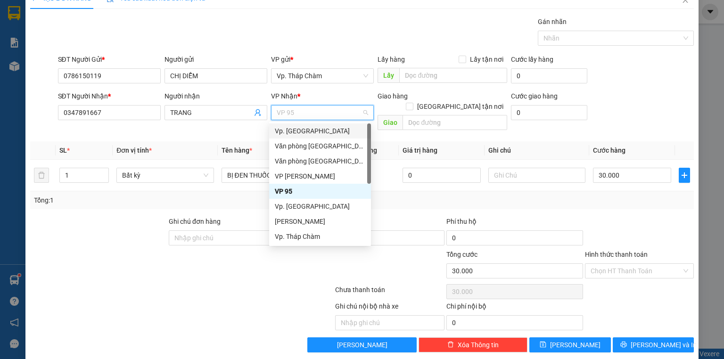
scroll to position [75, 0]
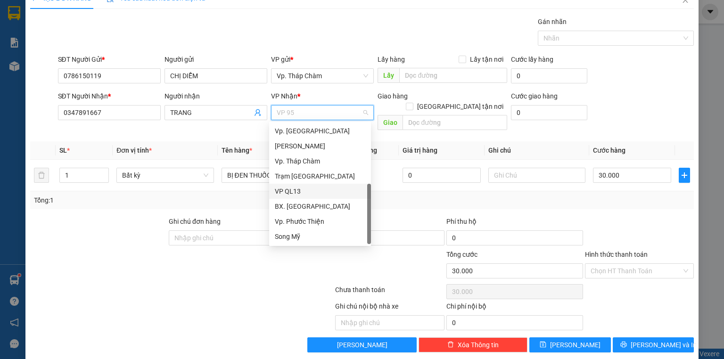
click at [307, 192] on div "VP QL13" at bounding box center [320, 191] width 91 height 10
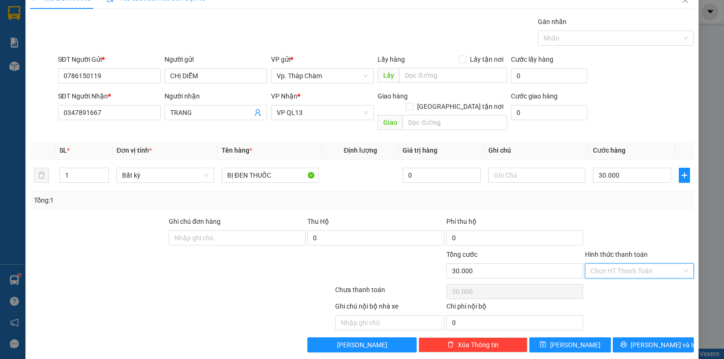
click at [624, 264] on input "Hình thức thanh toán" at bounding box center [636, 271] width 91 height 14
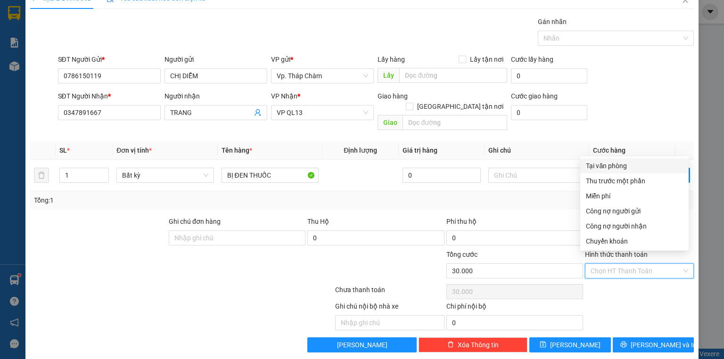
click at [610, 166] on div "Tại văn phòng" at bounding box center [634, 166] width 97 height 10
type input "0"
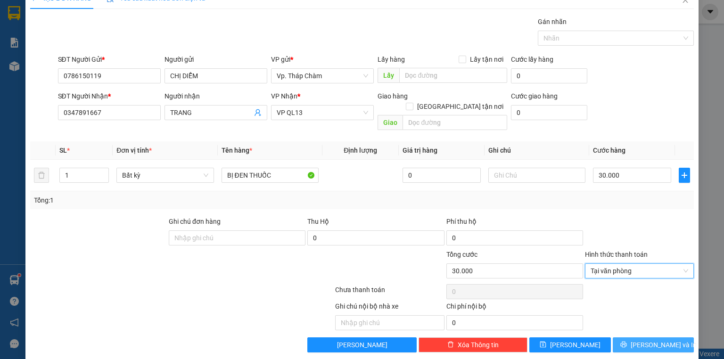
click at [671, 338] on button "[PERSON_NAME] và In" at bounding box center [654, 345] width 82 height 15
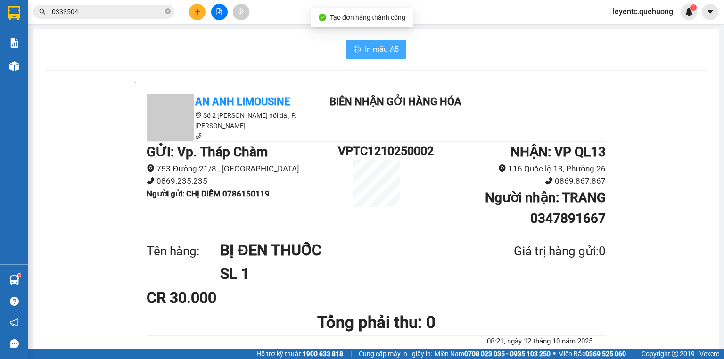
click at [371, 51] on span "In mẫu A5" at bounding box center [382, 49] width 34 height 12
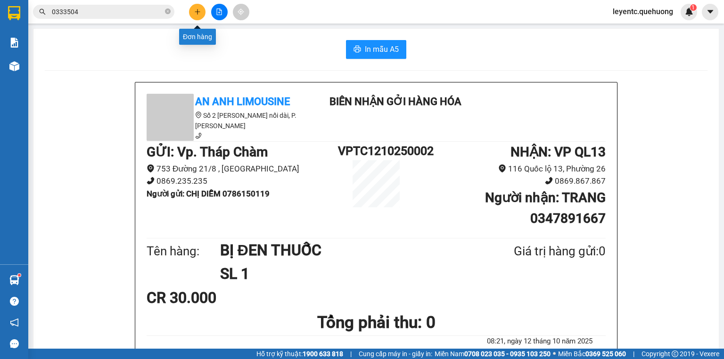
click at [195, 10] on icon "plus" at bounding box center [197, 11] width 7 height 7
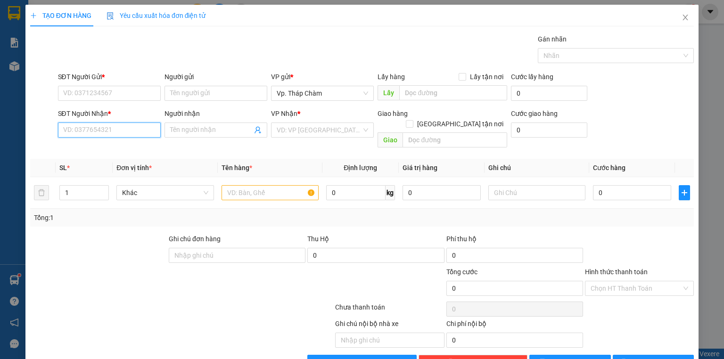
click at [139, 129] on input "SĐT Người Nhận *" at bounding box center [109, 130] width 103 height 15
click at [140, 91] on input "SĐT Người Gửi *" at bounding box center [109, 93] width 103 height 15
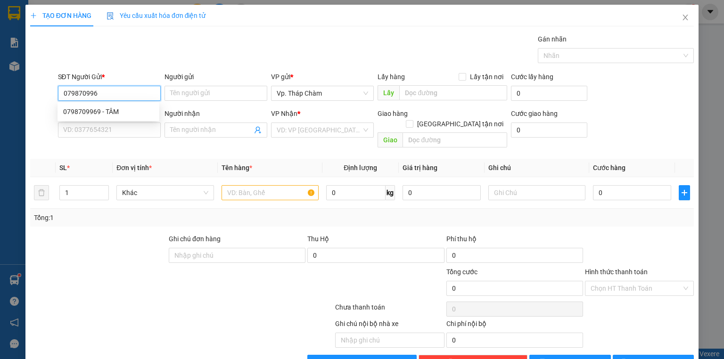
type input "0798709969"
click at [99, 108] on div "0798709969 - TÂM" at bounding box center [108, 112] width 91 height 10
type input "TÂM"
type input "0585605310"
type input "TRÍ"
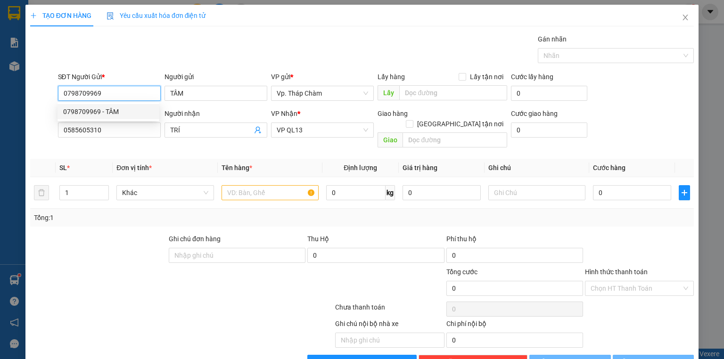
type input "40.000"
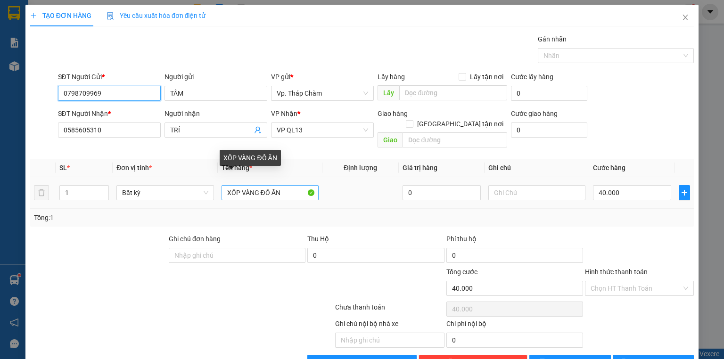
type input "0798709969"
drag, startPoint x: 239, startPoint y: 179, endPoint x: 290, endPoint y: 179, distance: 50.5
click at [290, 185] on input "XỐP VÀNG ĐỒ ĂN" at bounding box center [270, 192] width 97 height 15
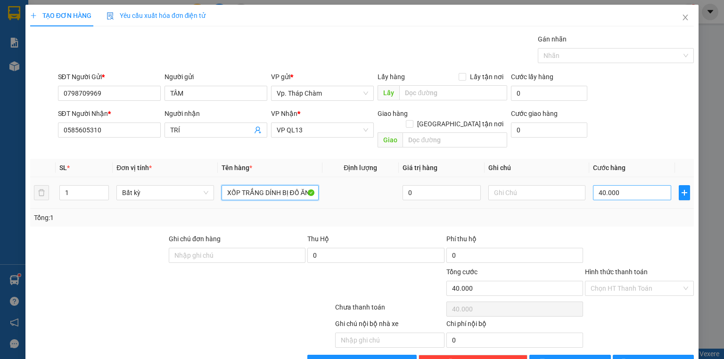
type input "XỐP TRẮNG DÍNH BỊ ĐỒ ĂN"
click at [616, 185] on input "40.000" at bounding box center [632, 192] width 78 height 15
type input "0"
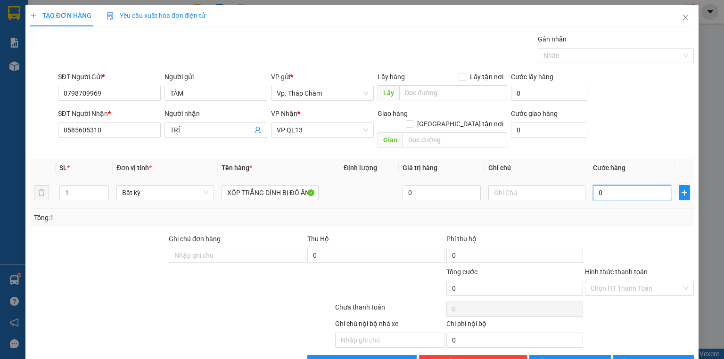
type input "5"
type input "05"
type input "50"
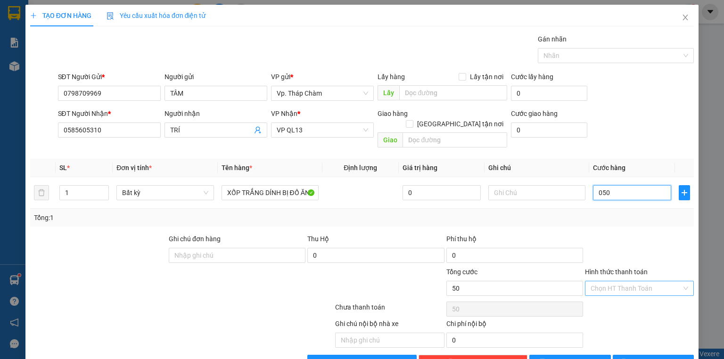
type input "050"
type input "50.000"
click at [606, 282] on input "Hình thức thanh toán" at bounding box center [636, 289] width 91 height 14
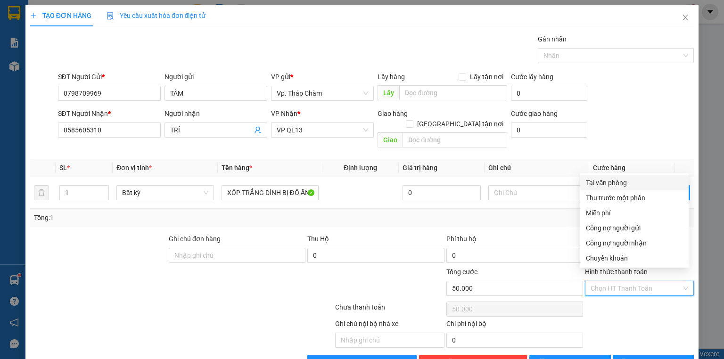
click at [615, 187] on div "Tại văn phòng" at bounding box center [634, 183] width 97 height 10
type input "0"
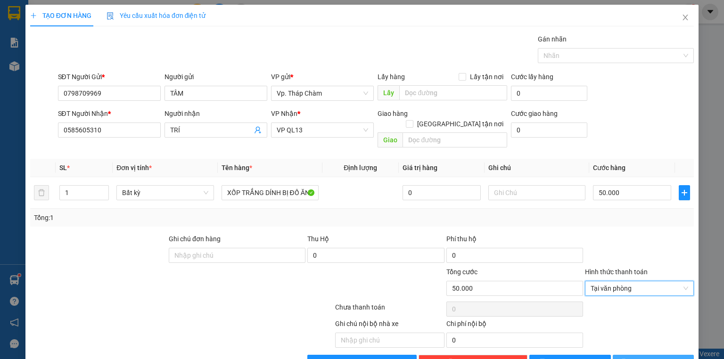
click at [646, 357] on span "[PERSON_NAME] và In" at bounding box center [664, 362] width 66 height 10
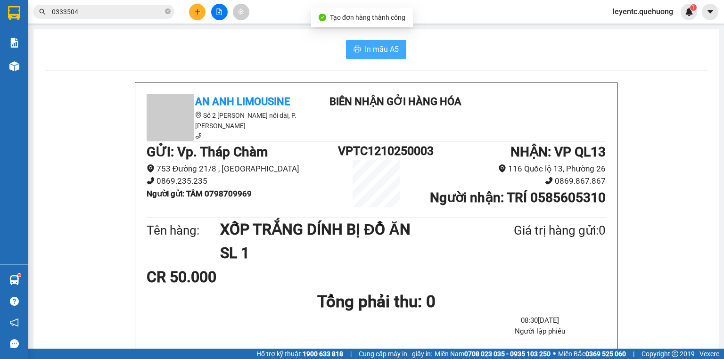
click at [368, 57] on button "In mẫu A5" at bounding box center [376, 49] width 60 height 19
click at [214, 10] on button at bounding box center [219, 12] width 17 height 17
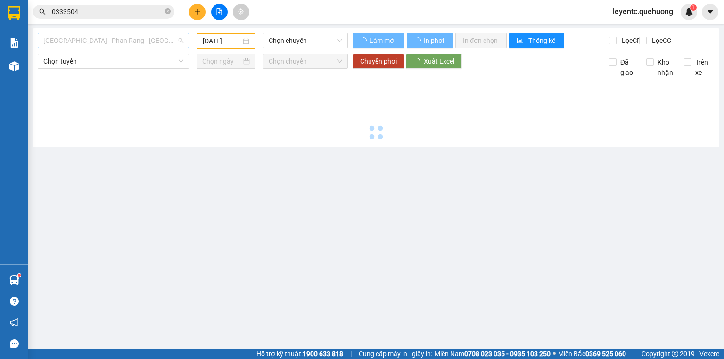
click at [99, 43] on span "[GEOGRAPHIC_DATA] - Phan Rang - [GEOGRAPHIC_DATA]" at bounding box center [113, 40] width 140 height 14
type input "[DATE]"
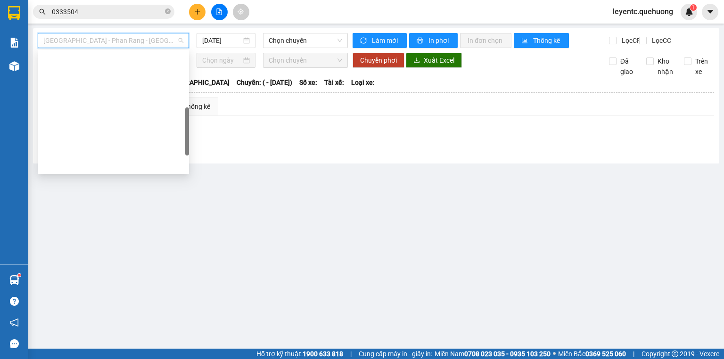
scroll to position [257, 0]
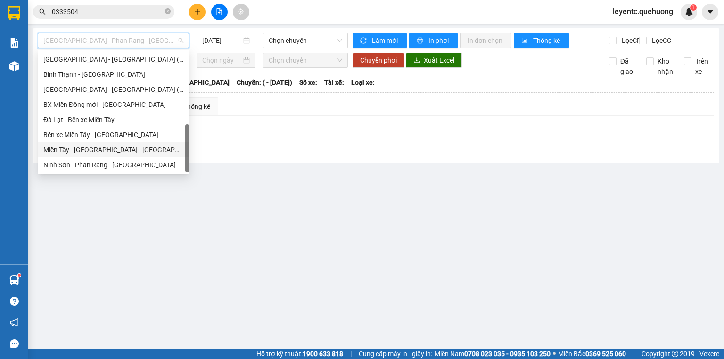
click at [92, 155] on div "Miền Tây - [GEOGRAPHIC_DATA] - [GEOGRAPHIC_DATA]" at bounding box center [113, 150] width 140 height 10
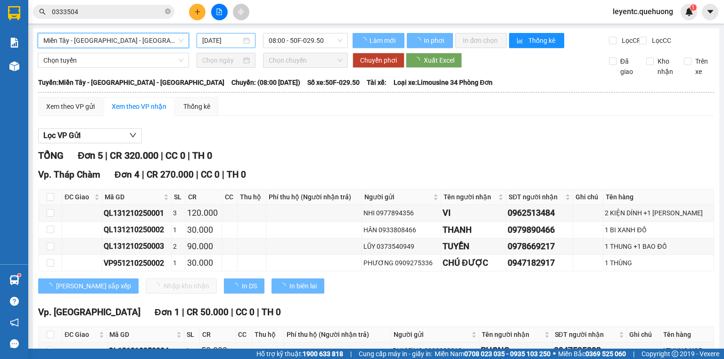
click at [232, 39] on input "[DATE]" at bounding box center [221, 40] width 39 height 10
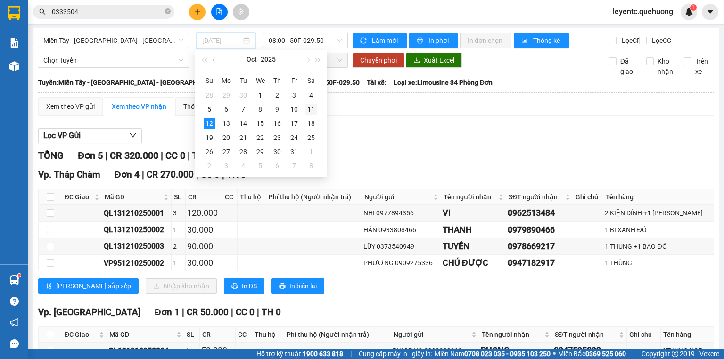
click at [310, 111] on div "11" at bounding box center [311, 109] width 11 height 11
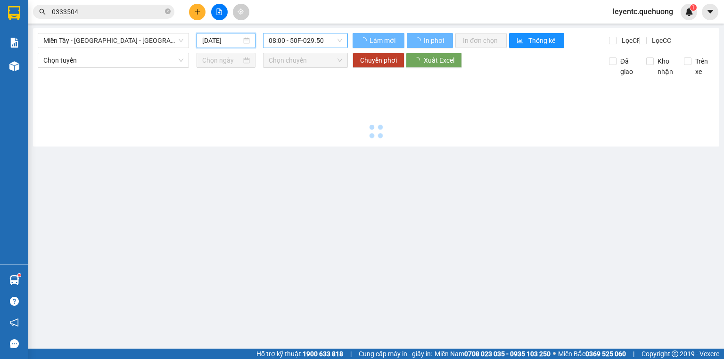
type input "[DATE]"
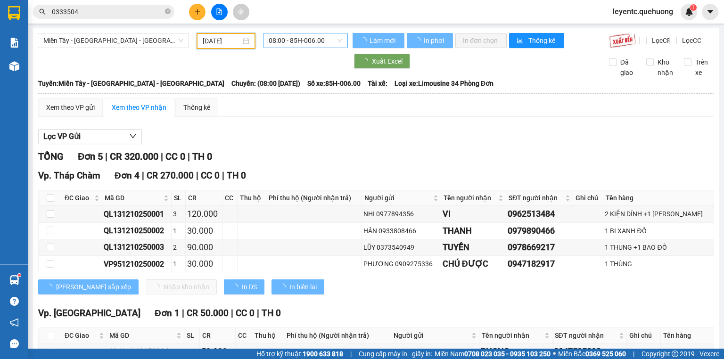
click at [297, 40] on span "08:00 - 85H-006.00" at bounding box center [306, 40] width 74 height 14
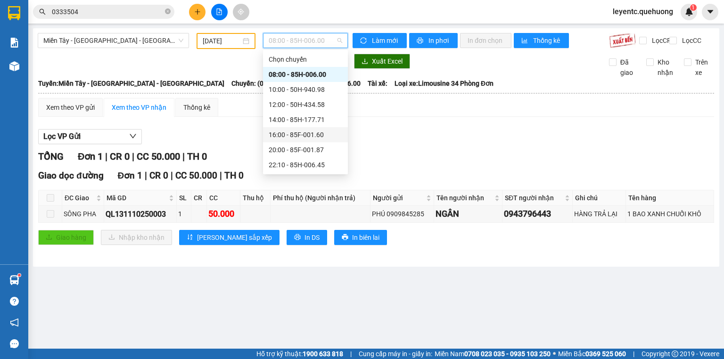
click at [286, 130] on div "16:00 - 85F-001.60" at bounding box center [306, 135] width 74 height 10
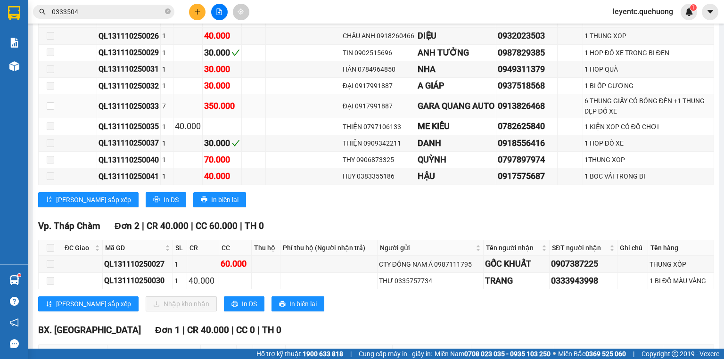
scroll to position [270, 0]
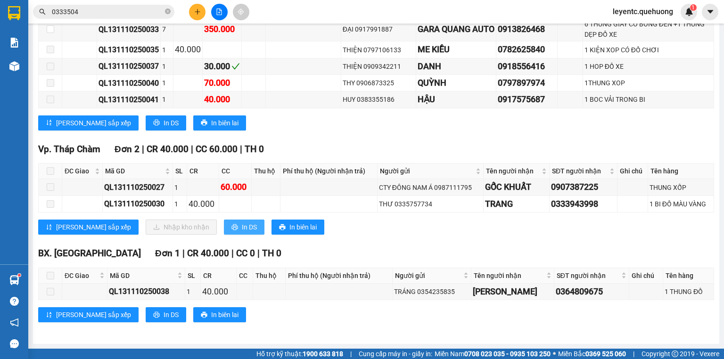
click at [242, 226] on span "In DS" at bounding box center [249, 227] width 15 height 10
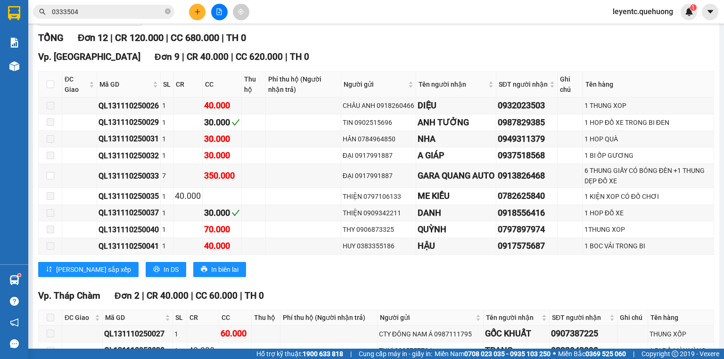
scroll to position [0, 0]
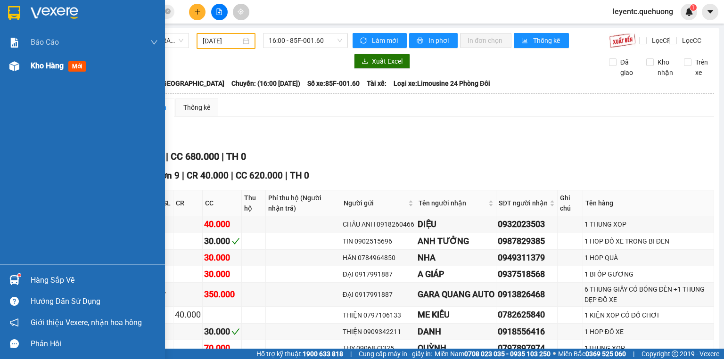
click at [20, 65] on div at bounding box center [14, 66] width 17 height 17
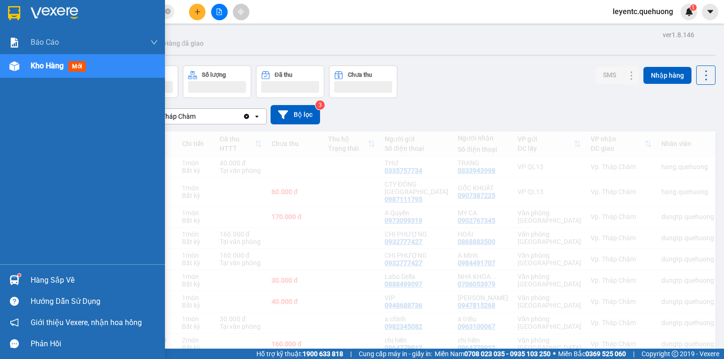
click at [50, 69] on span "Kho hàng" at bounding box center [47, 65] width 33 height 9
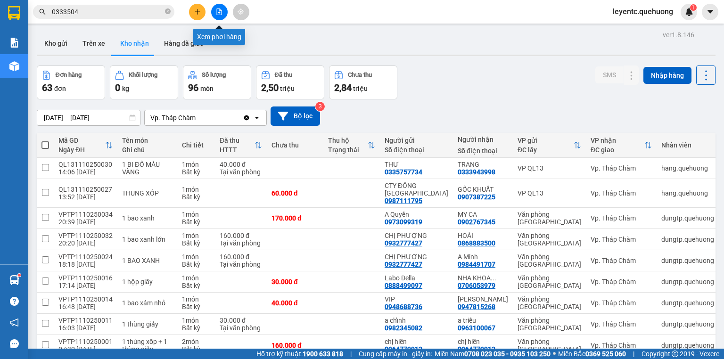
click at [219, 17] on button at bounding box center [219, 12] width 17 height 17
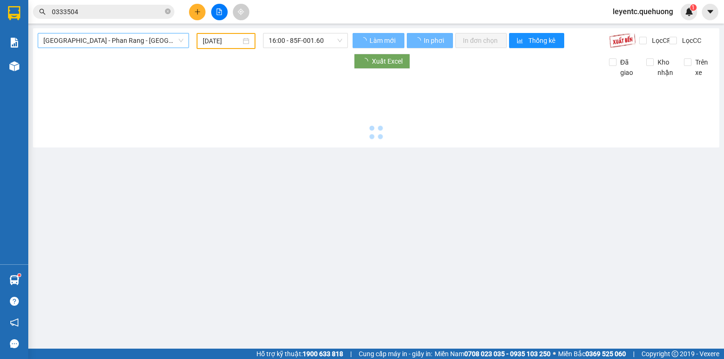
type input "[DATE]"
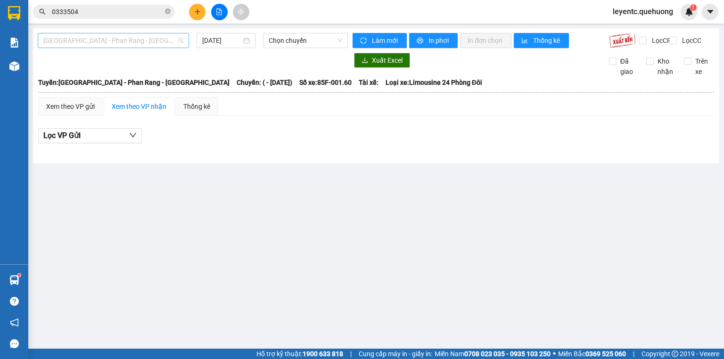
click at [118, 43] on span "[GEOGRAPHIC_DATA] - Phan Rang - [GEOGRAPHIC_DATA]" at bounding box center [113, 40] width 140 height 14
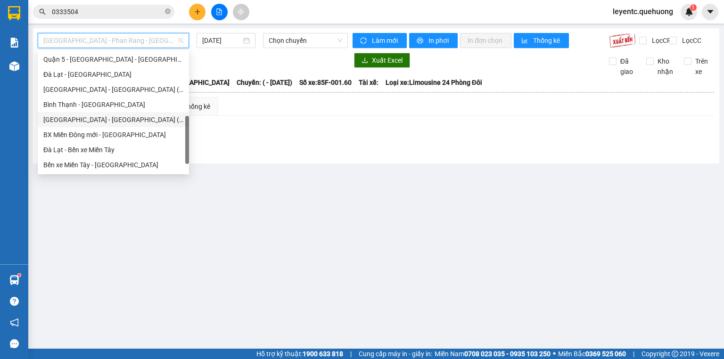
scroll to position [257, 0]
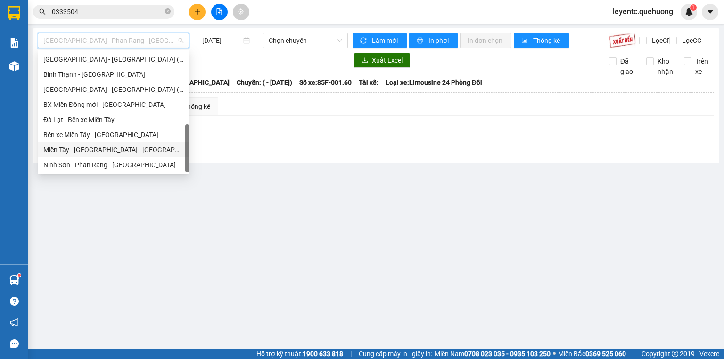
click at [108, 156] on div "Miền Tây - [GEOGRAPHIC_DATA] - [GEOGRAPHIC_DATA]" at bounding box center [113, 149] width 151 height 15
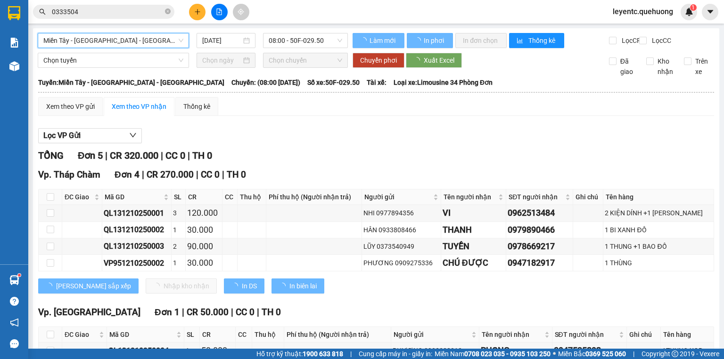
click at [223, 41] on input "[DATE]" at bounding box center [221, 40] width 39 height 10
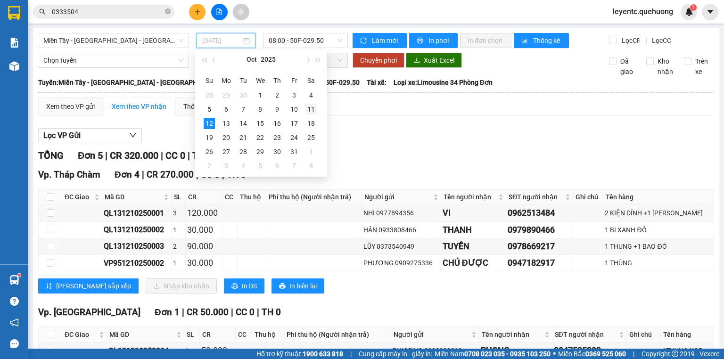
click at [308, 110] on div "11" at bounding box center [311, 109] width 11 height 11
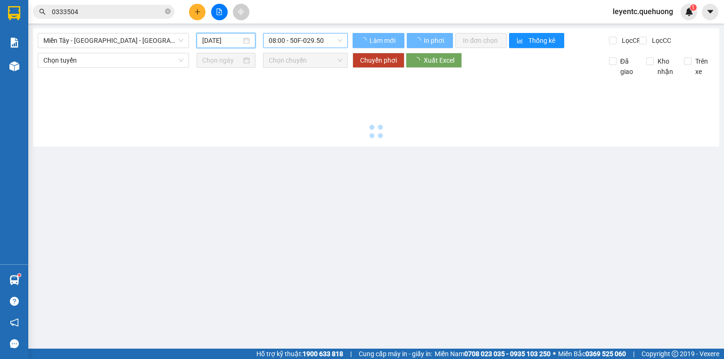
type input "[DATE]"
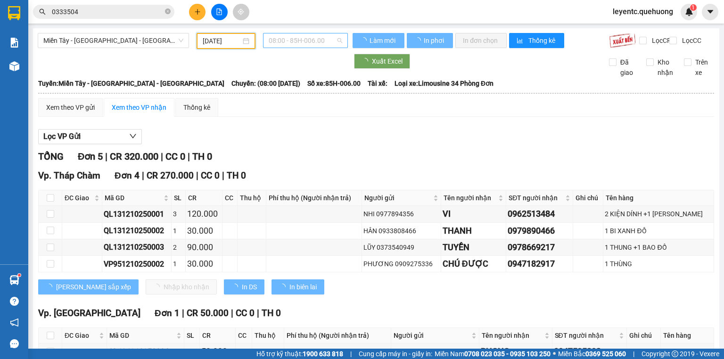
click at [307, 44] on span "08:00 - 85H-006.00" at bounding box center [306, 40] width 74 height 14
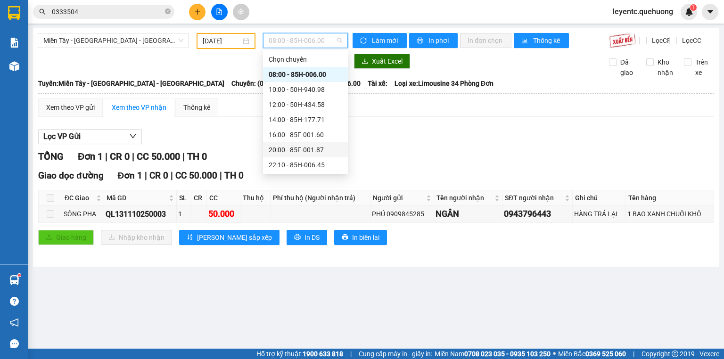
scroll to position [91, 0]
click at [298, 147] on div "23:08 - 85B-005.94" at bounding box center [306, 150] width 74 height 10
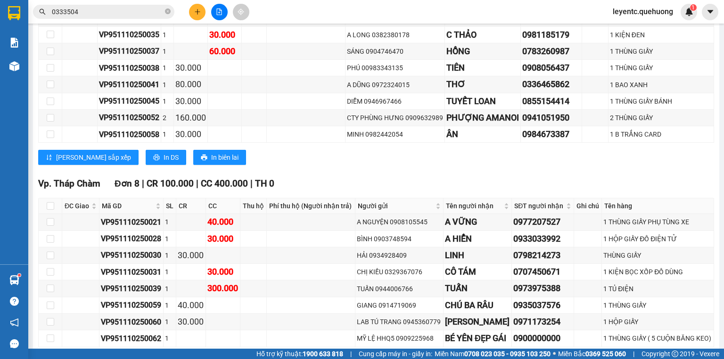
scroll to position [1180, 0]
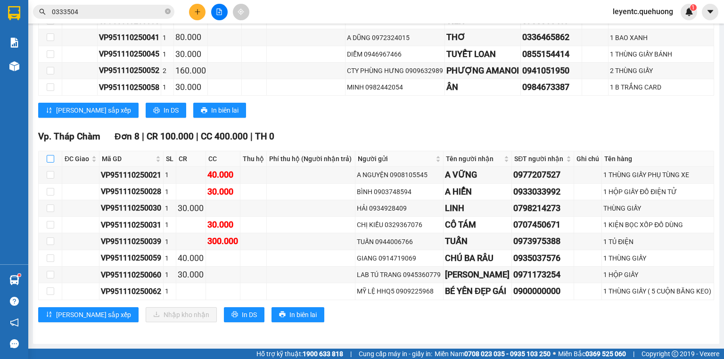
click at [47, 158] on input "checkbox" at bounding box center [51, 159] width 8 height 8
checkbox input "true"
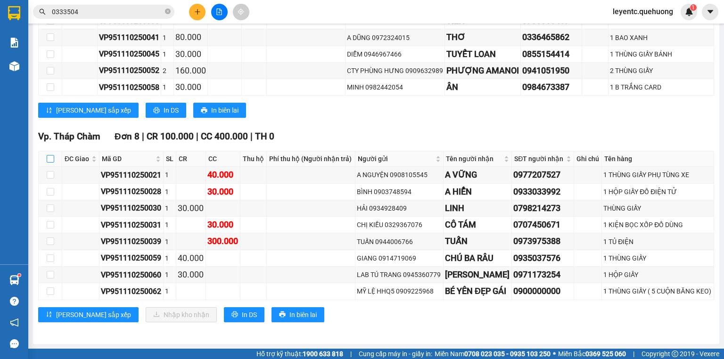
checkbox input "true"
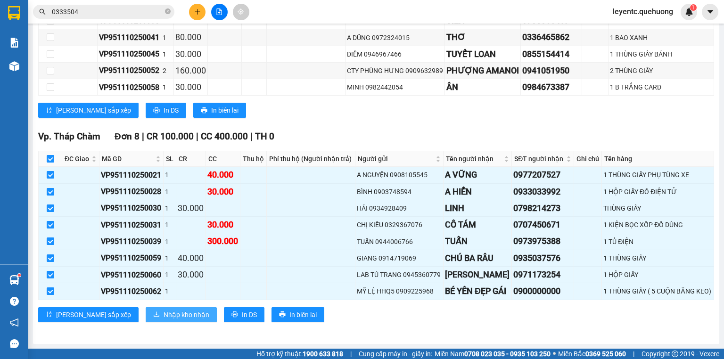
click at [164, 314] on span "Nhập kho nhận" at bounding box center [187, 315] width 46 height 10
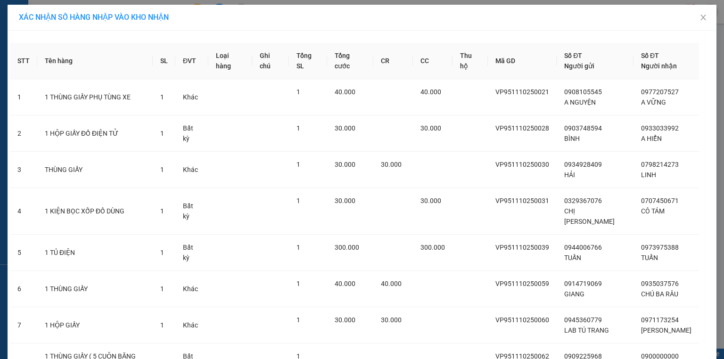
scroll to position [78, 0]
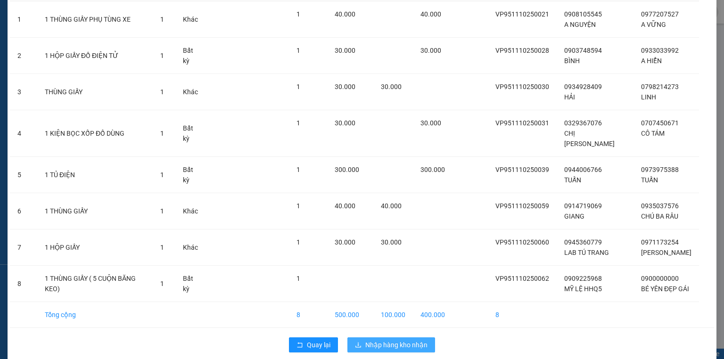
click at [400, 340] on span "Nhập hàng kho nhận" at bounding box center [396, 345] width 62 height 10
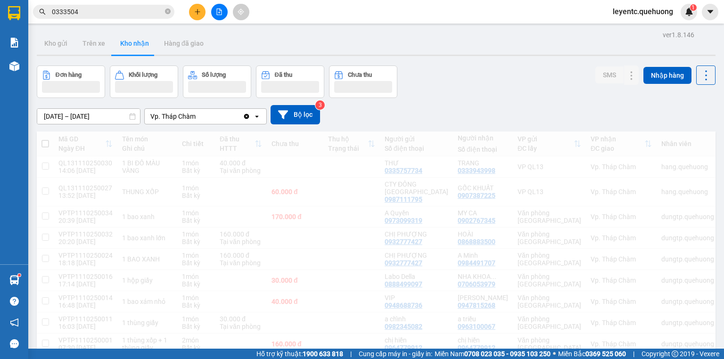
click at [220, 8] on icon "file-add" at bounding box center [219, 11] width 7 height 7
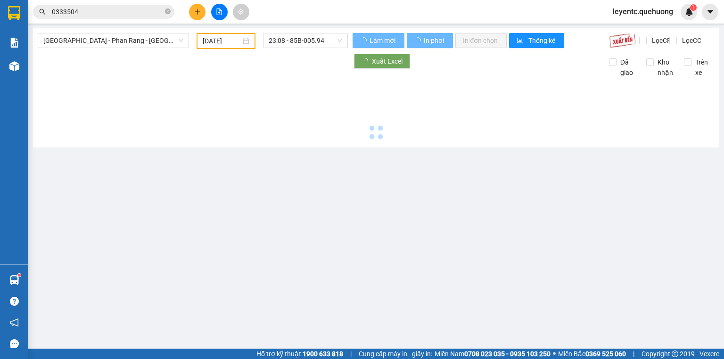
type input "[DATE]"
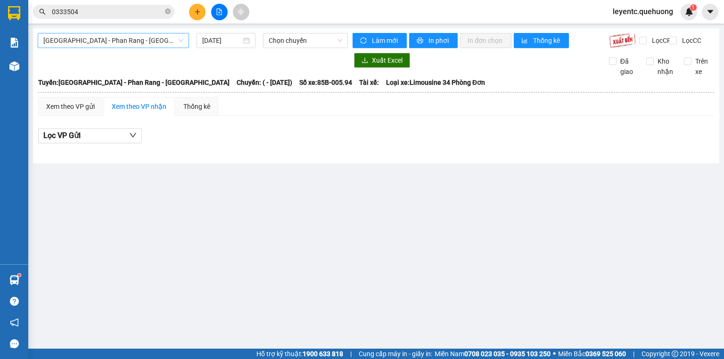
click at [133, 44] on span "[GEOGRAPHIC_DATA] - Phan Rang - [GEOGRAPHIC_DATA]" at bounding box center [113, 40] width 140 height 14
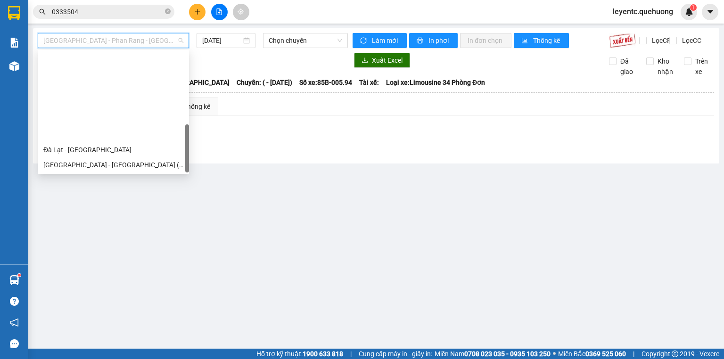
scroll to position [257, 0]
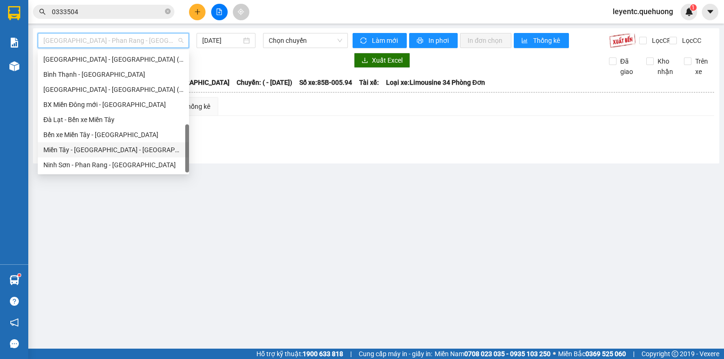
click at [104, 150] on div "Miền Tây - [GEOGRAPHIC_DATA] - [GEOGRAPHIC_DATA]" at bounding box center [113, 150] width 140 height 10
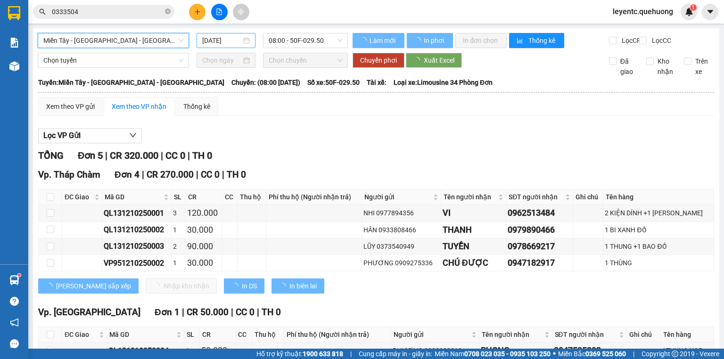
click at [234, 43] on input "[DATE]" at bounding box center [221, 40] width 39 height 10
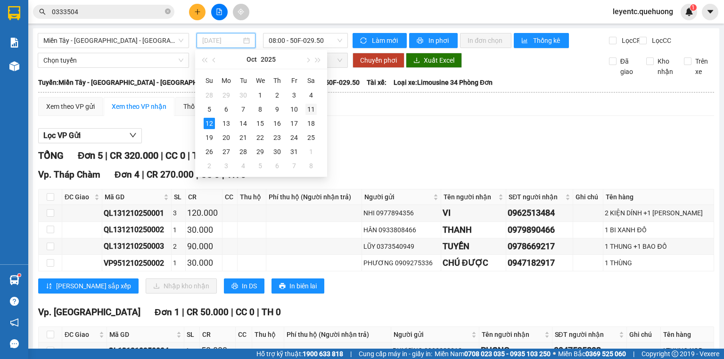
click at [313, 111] on div "11" at bounding box center [311, 109] width 11 height 11
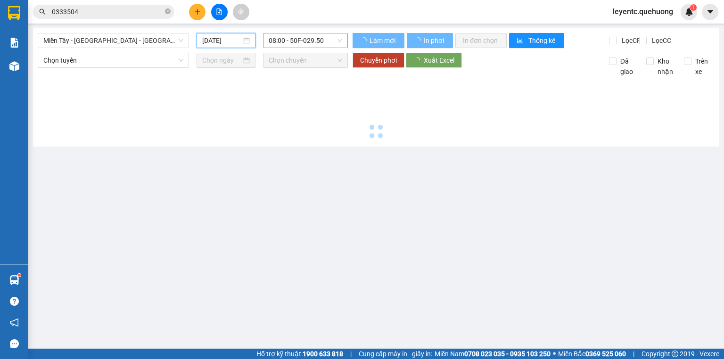
type input "[DATE]"
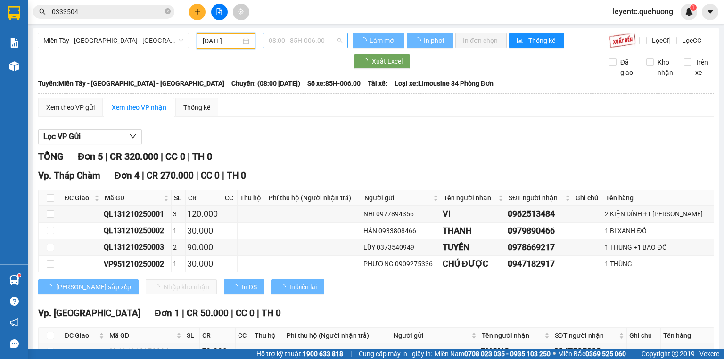
click at [304, 40] on span "08:00 - 85H-006.00" at bounding box center [306, 40] width 74 height 14
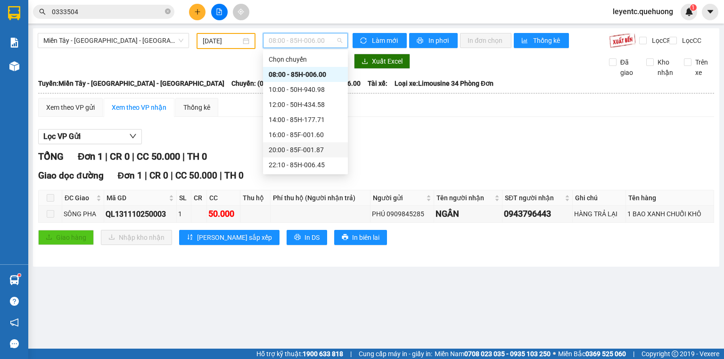
scroll to position [75, 0]
click at [279, 102] on div "23:01 - 85F-000.77" at bounding box center [306, 104] width 74 height 10
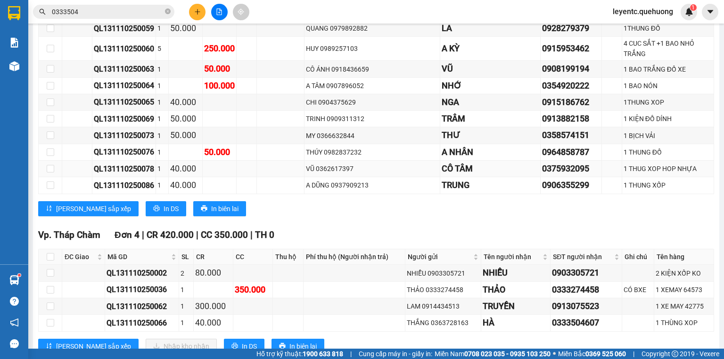
scroll to position [488, 0]
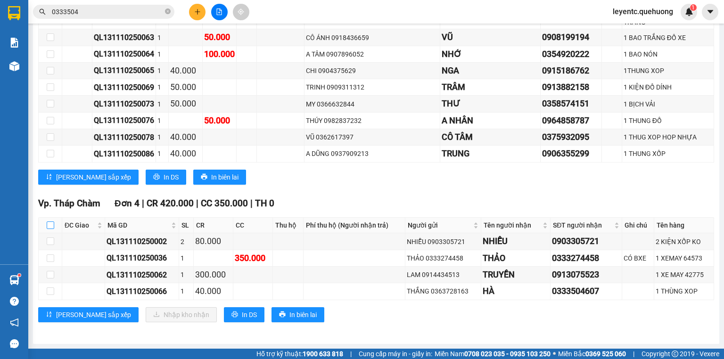
click at [49, 224] on input "checkbox" at bounding box center [51, 226] width 8 height 8
checkbox input "true"
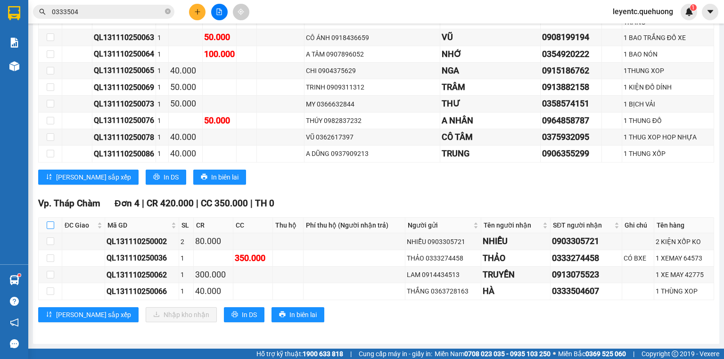
checkbox input "true"
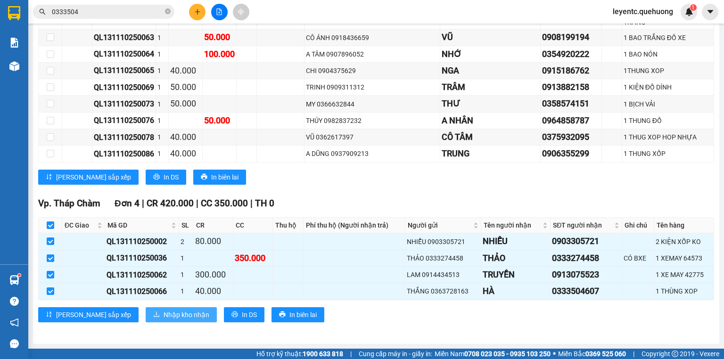
click at [164, 318] on span "Nhập kho nhận" at bounding box center [187, 315] width 46 height 10
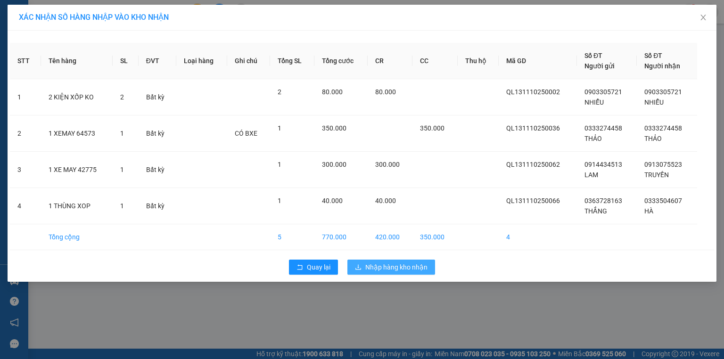
click at [376, 272] on button "Nhập hàng kho nhận" at bounding box center [392, 267] width 88 height 15
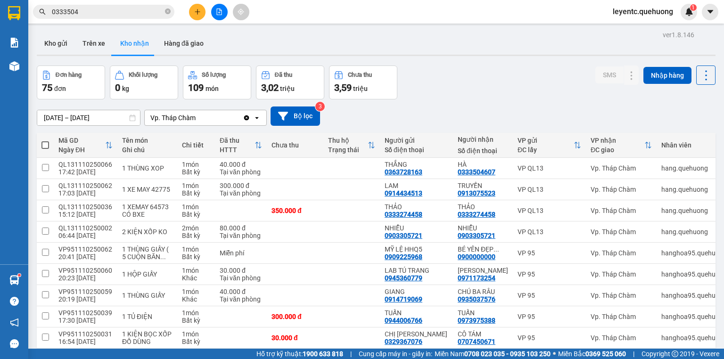
click at [238, 45] on div "Kho gửi Trên xe Kho nhận Hàng đã giao" at bounding box center [376, 44] width 679 height 25
